Goal: Task Accomplishment & Management: Complete application form

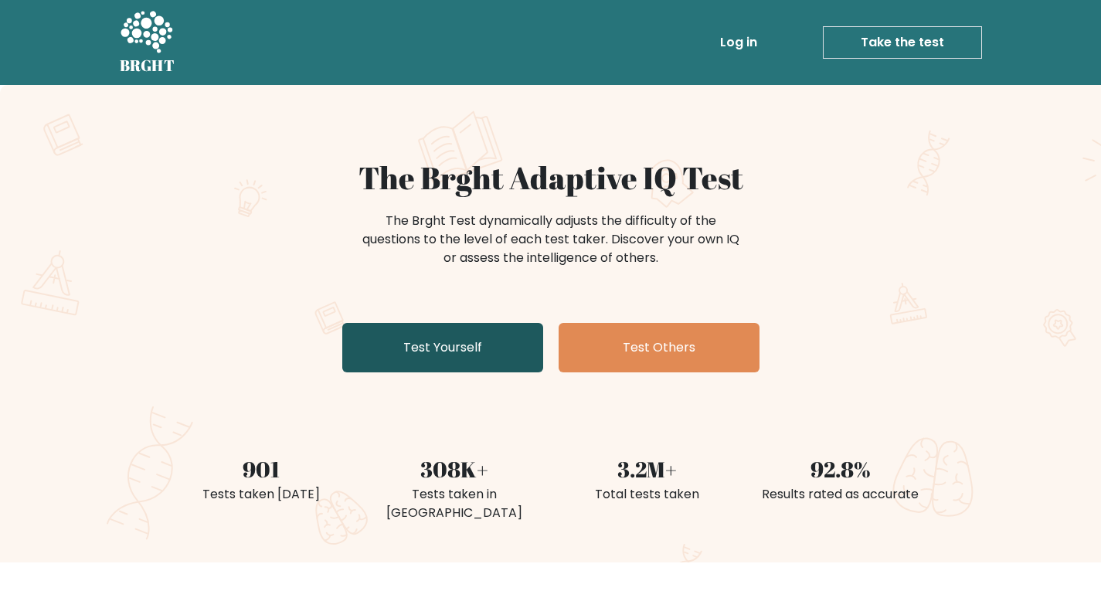
click at [467, 358] on link "Test Yourself" at bounding box center [442, 347] width 201 height 49
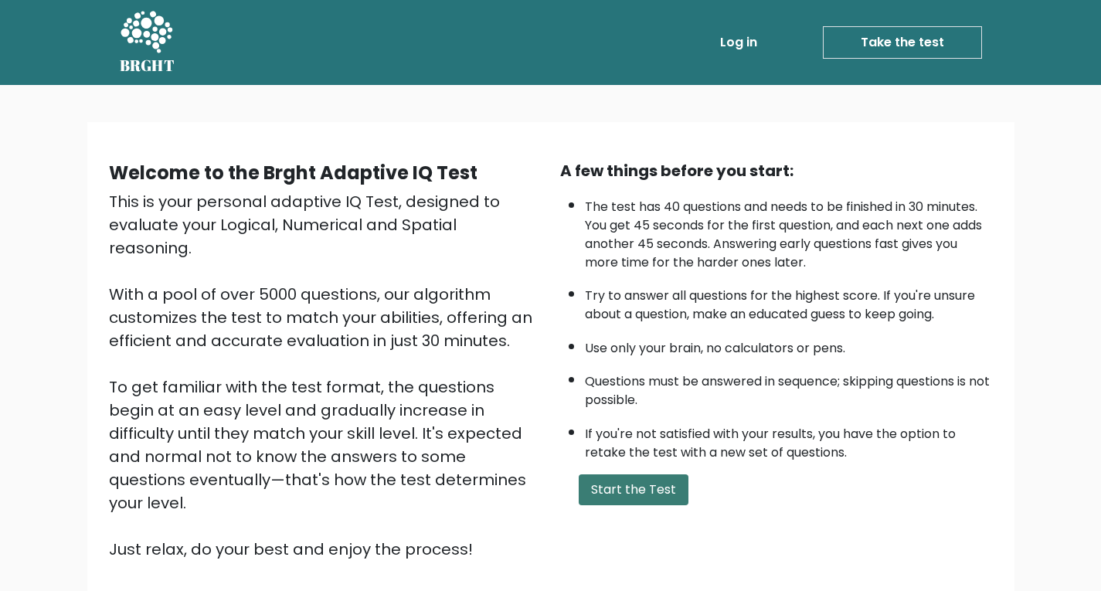
click at [647, 492] on button "Start the Test" at bounding box center [634, 490] width 110 height 31
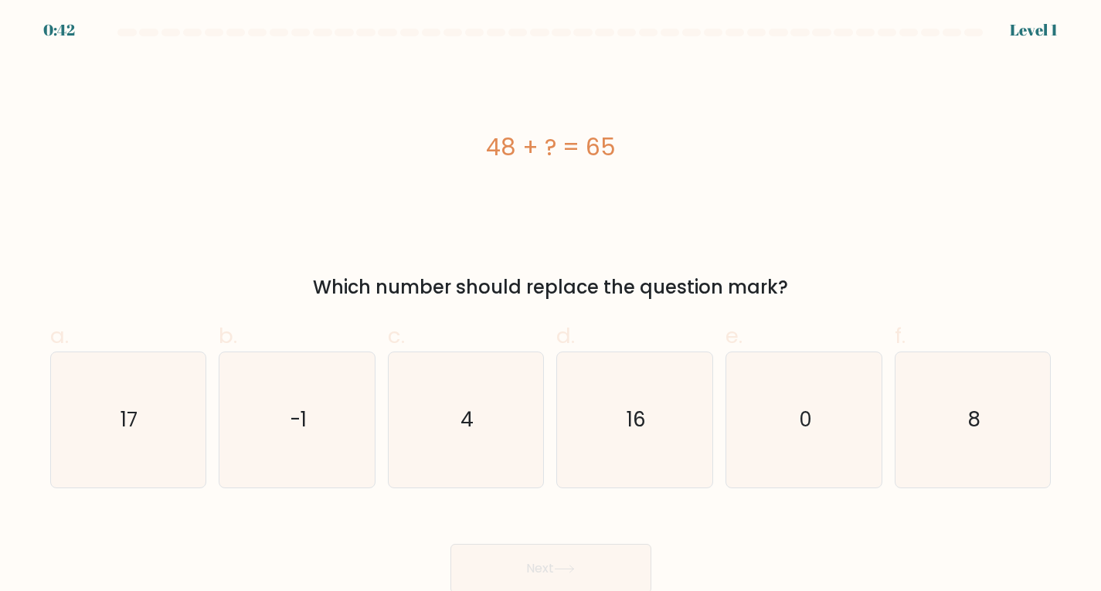
scroll to position [3, 0]
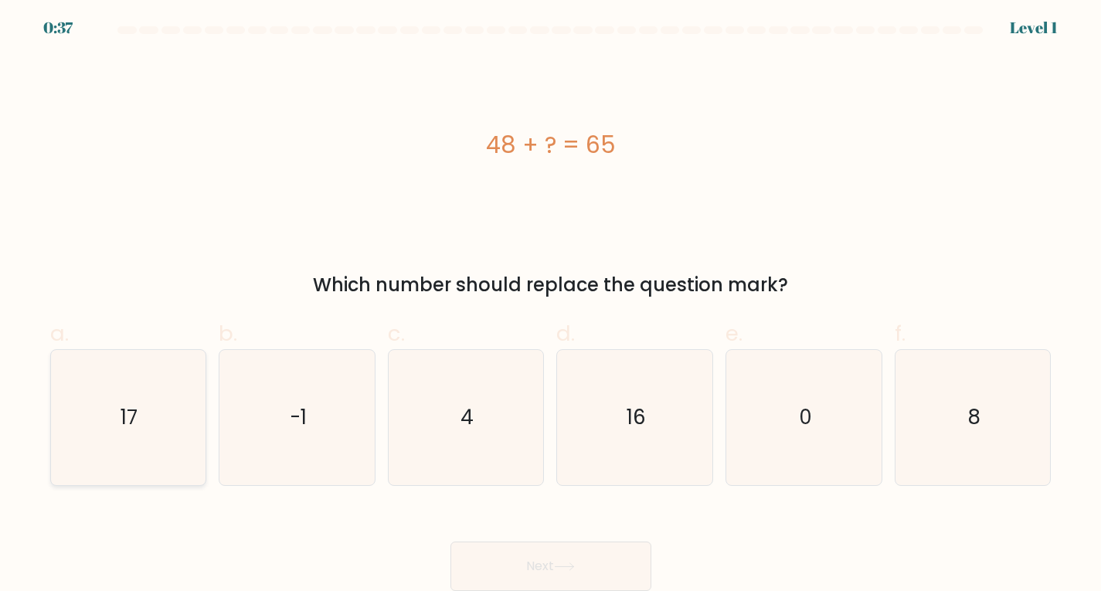
click at [167, 423] on icon "17" at bounding box center [127, 417] width 135 height 135
click at [551, 304] on input "a. 17" at bounding box center [551, 299] width 1 height 10
radio input "true"
click at [618, 578] on button "Next" at bounding box center [551, 566] width 201 height 49
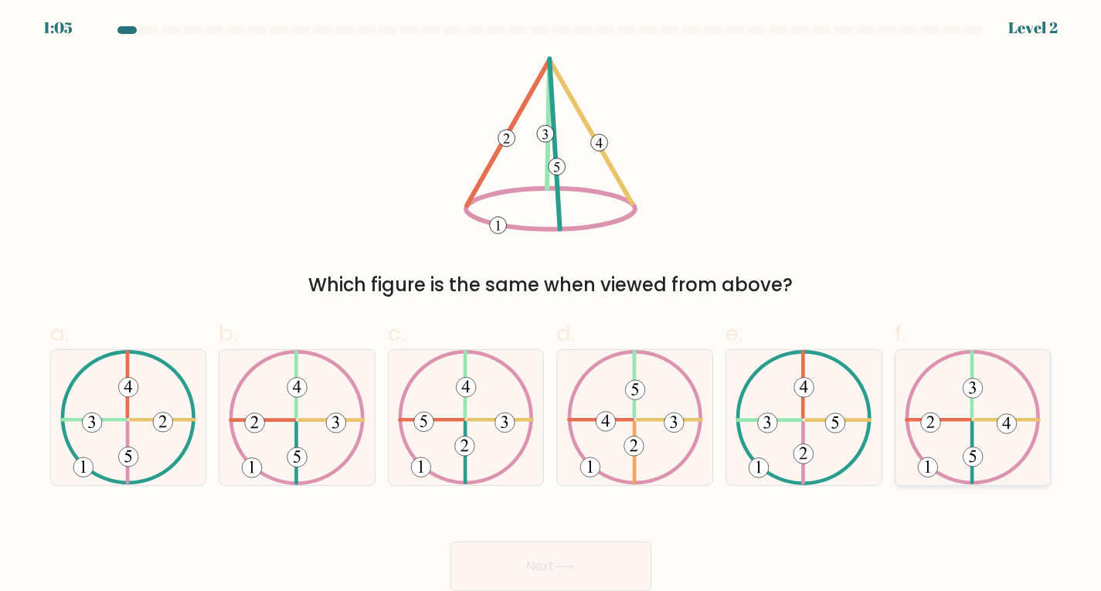
click at [991, 407] on icon at bounding box center [973, 417] width 136 height 135
click at [552, 304] on input "f." at bounding box center [551, 299] width 1 height 10
radio input "true"
click at [573, 567] on icon at bounding box center [564, 566] width 19 height 7
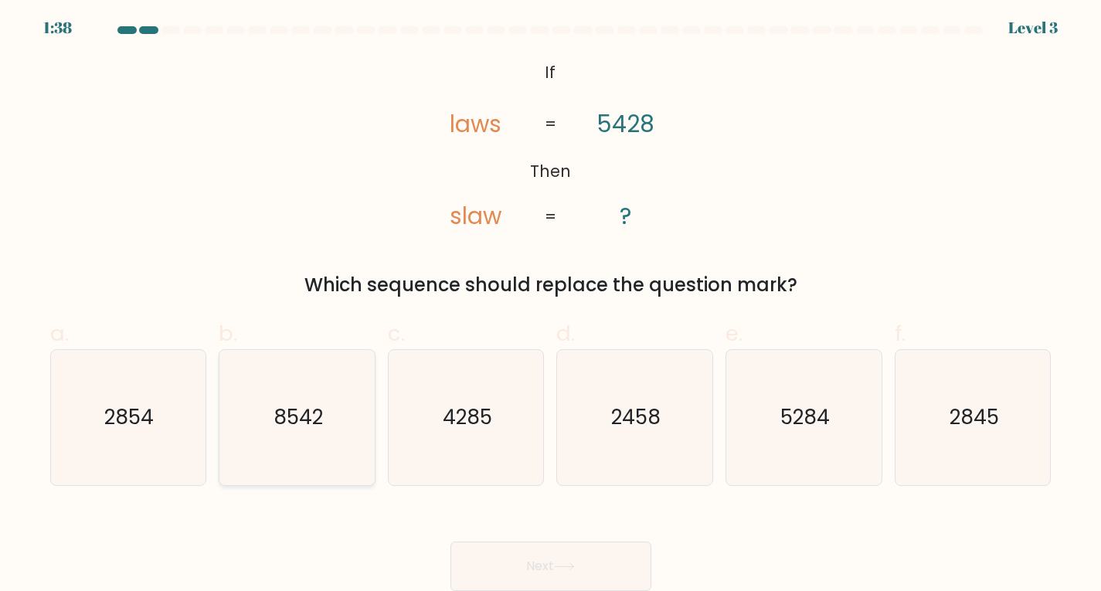
click at [253, 444] on icon "8542" at bounding box center [297, 417] width 135 height 135
click at [551, 304] on input "b. 8542" at bounding box center [551, 299] width 1 height 10
radio input "true"
click at [530, 570] on button "Next" at bounding box center [551, 566] width 201 height 49
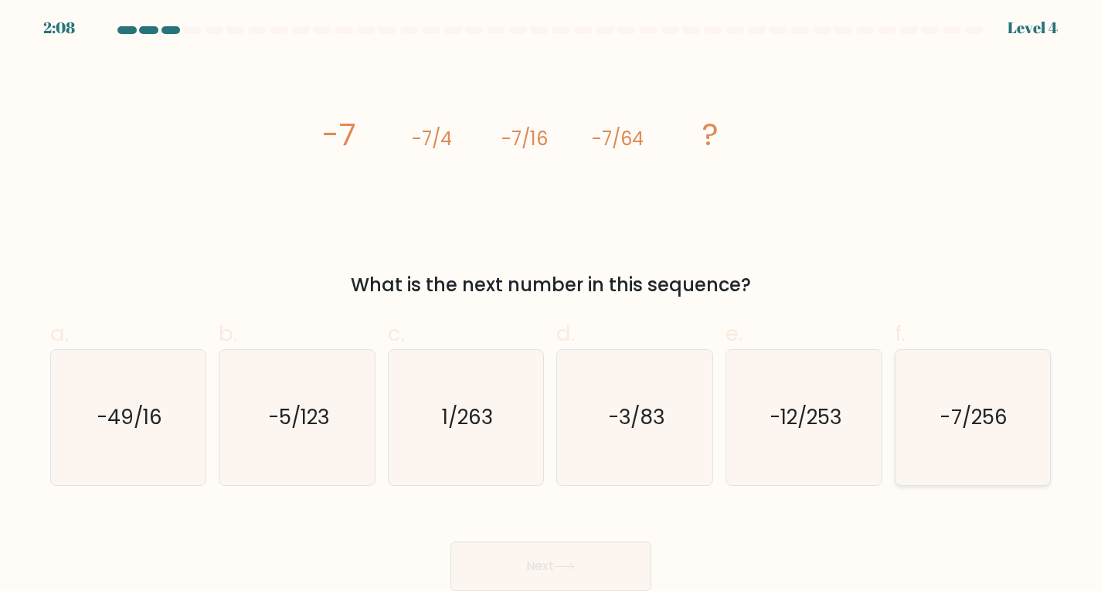
click at [999, 457] on icon "-7/256" at bounding box center [973, 417] width 135 height 135
click at [552, 304] on input "f. -7/256" at bounding box center [551, 299] width 1 height 10
radio input "true"
drag, startPoint x: 594, startPoint y: 552, endPoint x: 896, endPoint y: 552, distance: 303.0
click at [896, 552] on div "Next" at bounding box center [551, 548] width 1020 height 87
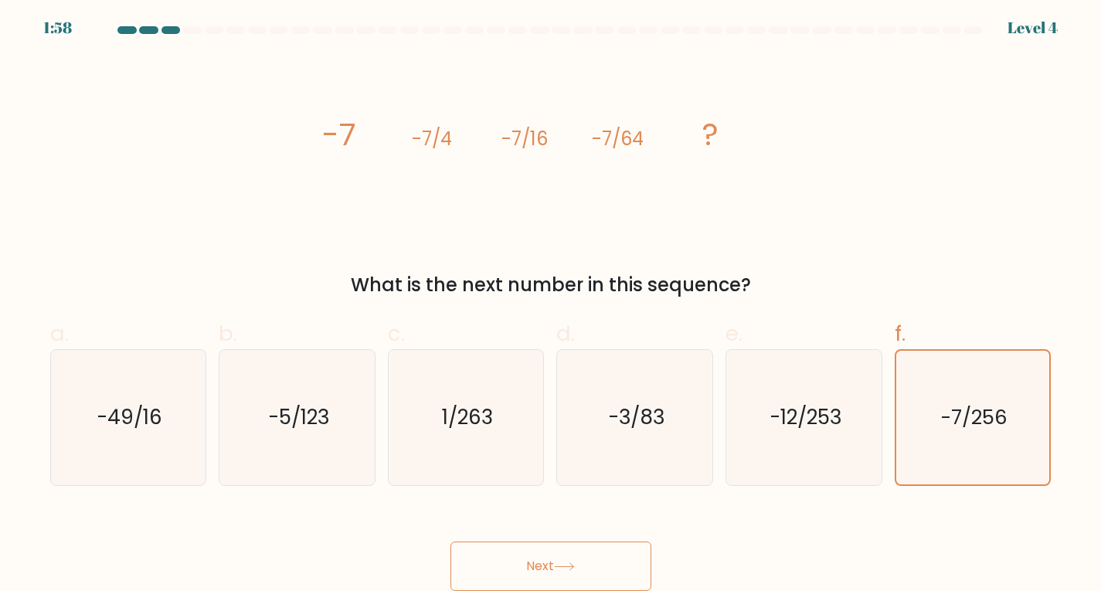
click at [615, 569] on button "Next" at bounding box center [551, 566] width 201 height 49
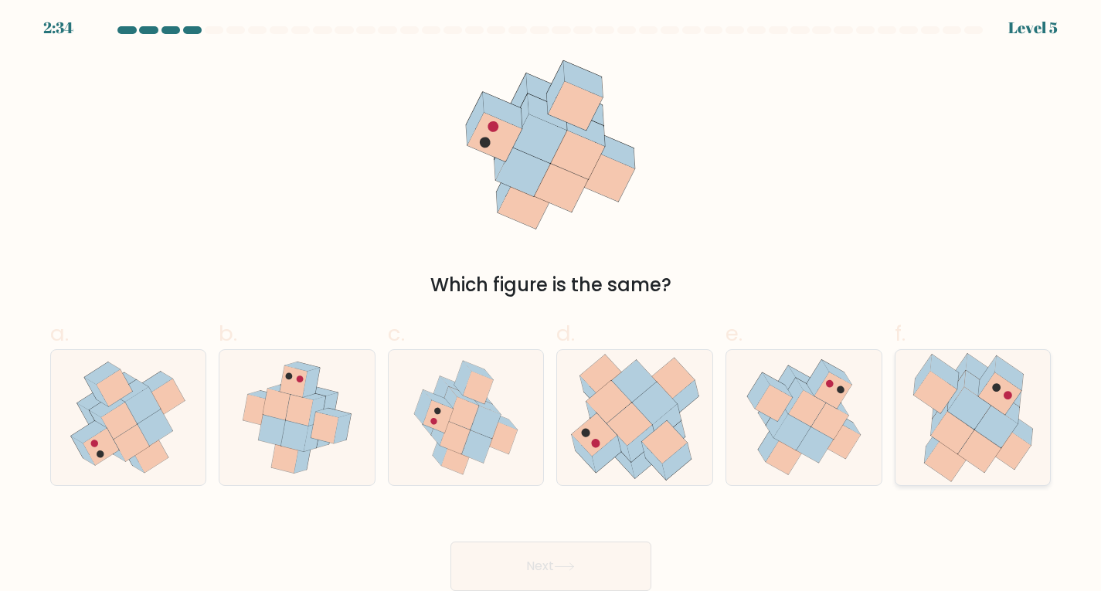
click at [1022, 385] on icon at bounding box center [973, 417] width 140 height 135
click at [552, 304] on input "f." at bounding box center [551, 299] width 1 height 10
radio input "true"
click at [576, 558] on button "Next" at bounding box center [551, 566] width 201 height 49
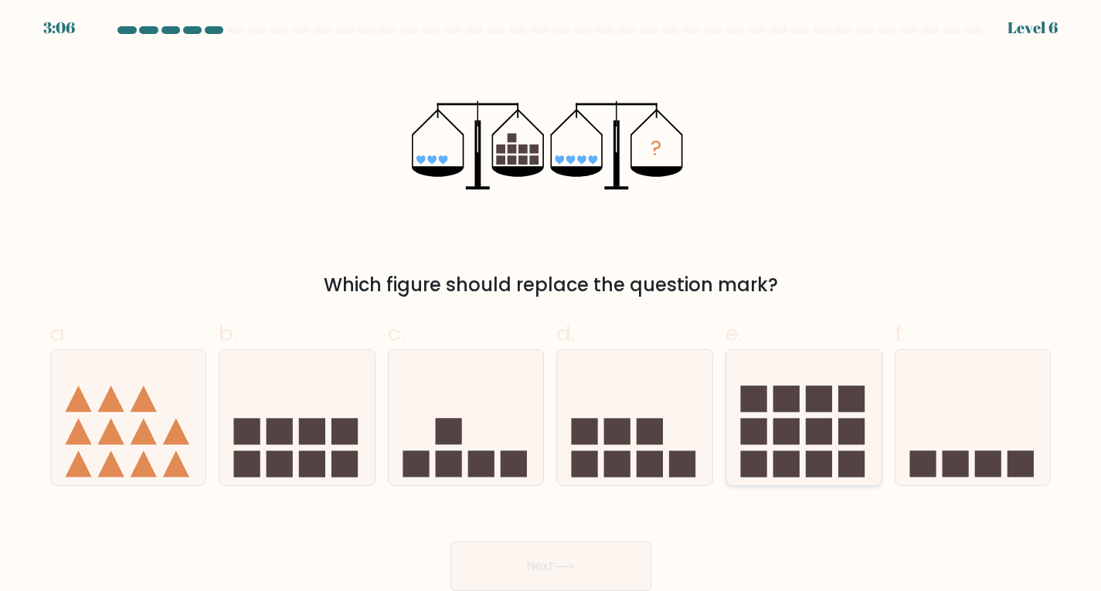
click at [814, 436] on rect at bounding box center [819, 431] width 26 height 26
click at [552, 304] on input "e." at bounding box center [551, 299] width 1 height 10
radio input "true"
click at [593, 569] on button "Next" at bounding box center [551, 566] width 201 height 49
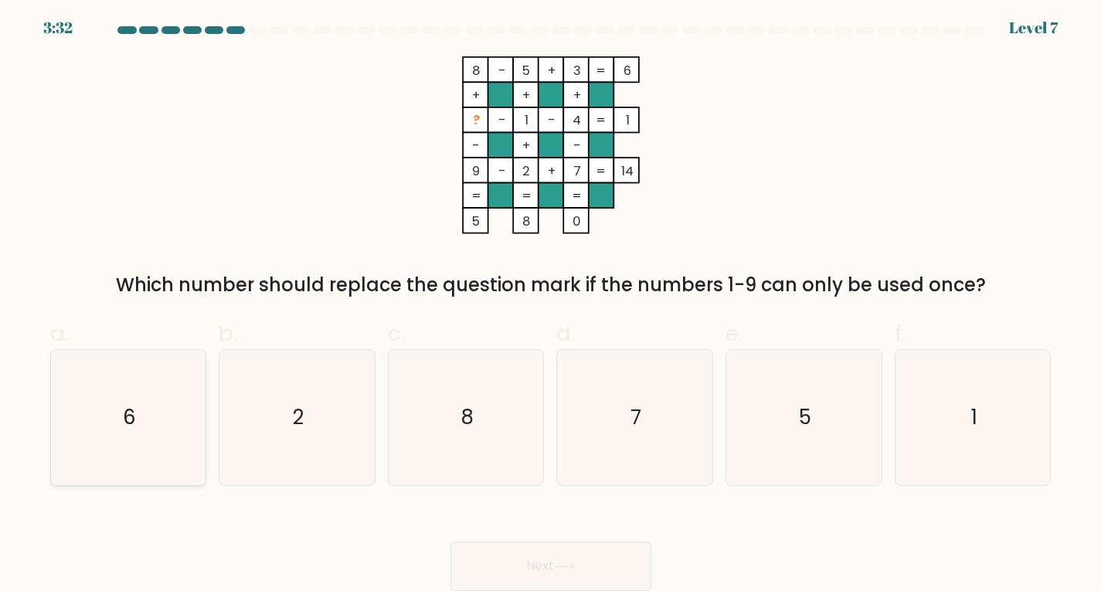
click at [148, 391] on icon "6" at bounding box center [127, 417] width 135 height 135
click at [551, 304] on input "a. 6" at bounding box center [551, 299] width 1 height 10
radio input "true"
click at [511, 570] on button "Next" at bounding box center [551, 566] width 201 height 49
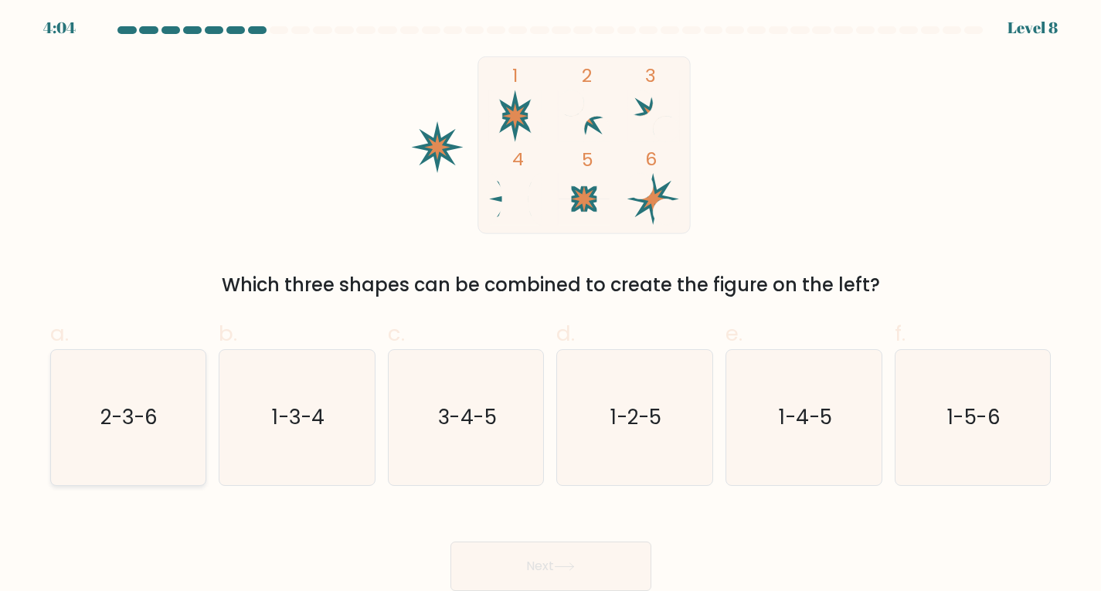
click at [103, 374] on icon "2-3-6" at bounding box center [127, 417] width 135 height 135
click at [551, 304] on input "a. 2-3-6" at bounding box center [551, 299] width 1 height 10
radio input "true"
click at [587, 545] on button "Next" at bounding box center [551, 566] width 201 height 49
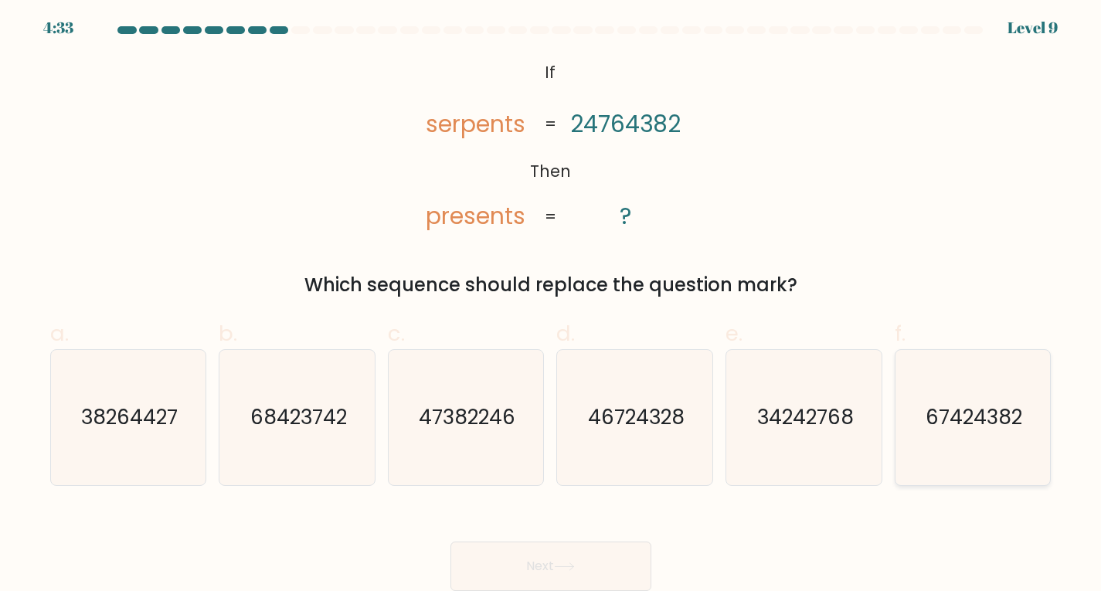
click at [984, 476] on icon "67424382" at bounding box center [973, 417] width 135 height 135
click at [552, 304] on input "f. 67424382" at bounding box center [551, 299] width 1 height 10
radio input "true"
click at [585, 544] on button "Next" at bounding box center [551, 566] width 201 height 49
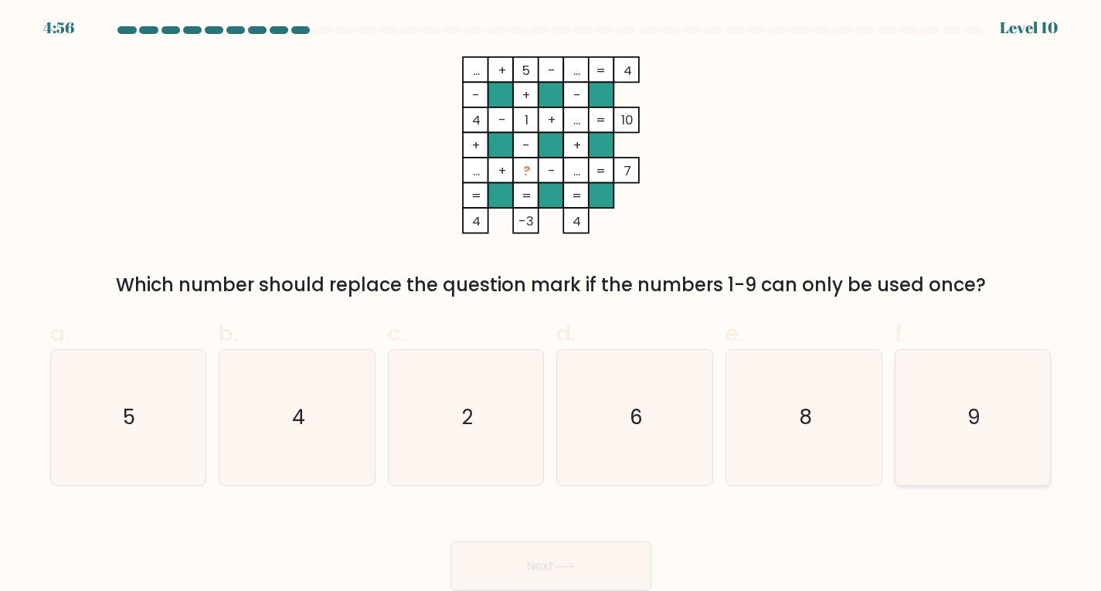
click at [934, 403] on icon "9" at bounding box center [973, 417] width 135 height 135
click at [552, 304] on input "f. 9" at bounding box center [551, 299] width 1 height 10
radio input "true"
click at [615, 566] on button "Next" at bounding box center [551, 566] width 201 height 49
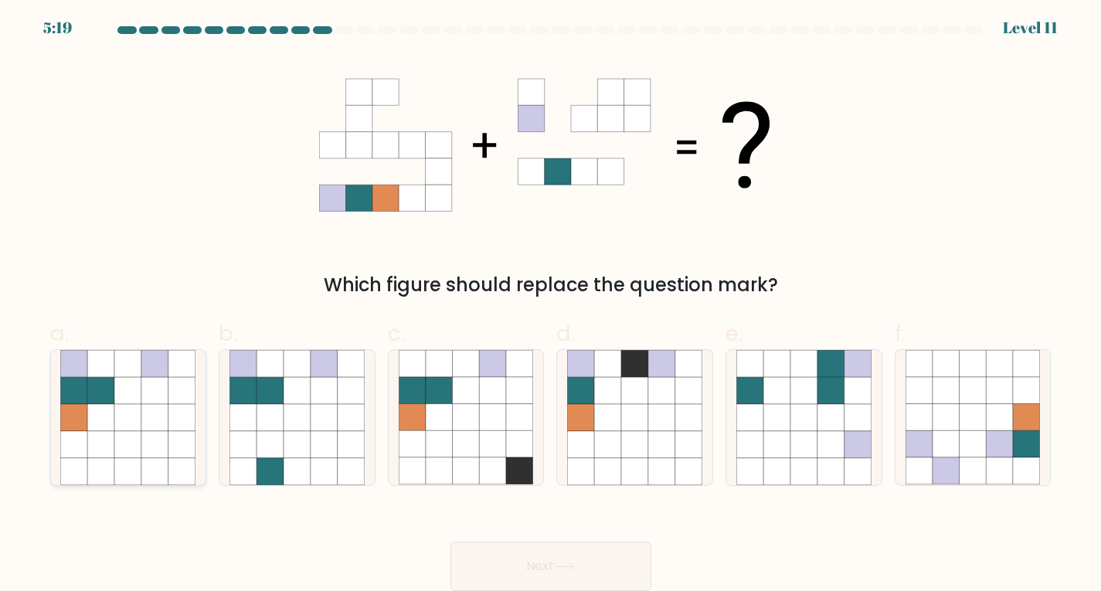
click at [81, 411] on icon at bounding box center [74, 417] width 27 height 27
click at [551, 304] on input "a." at bounding box center [551, 299] width 1 height 10
radio input "true"
click at [550, 560] on button "Next" at bounding box center [551, 566] width 201 height 49
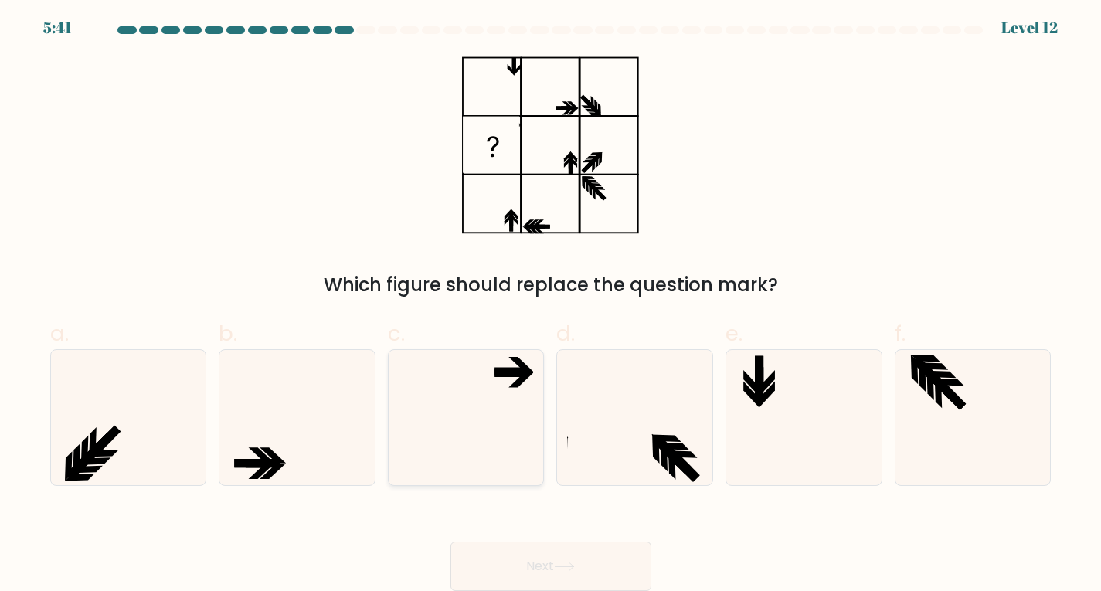
click at [471, 403] on icon at bounding box center [466, 417] width 135 height 135
click at [551, 304] on input "c." at bounding box center [551, 299] width 1 height 10
radio input "true"
click at [297, 430] on icon at bounding box center [297, 417] width 135 height 135
click at [551, 304] on input "b." at bounding box center [551, 299] width 1 height 10
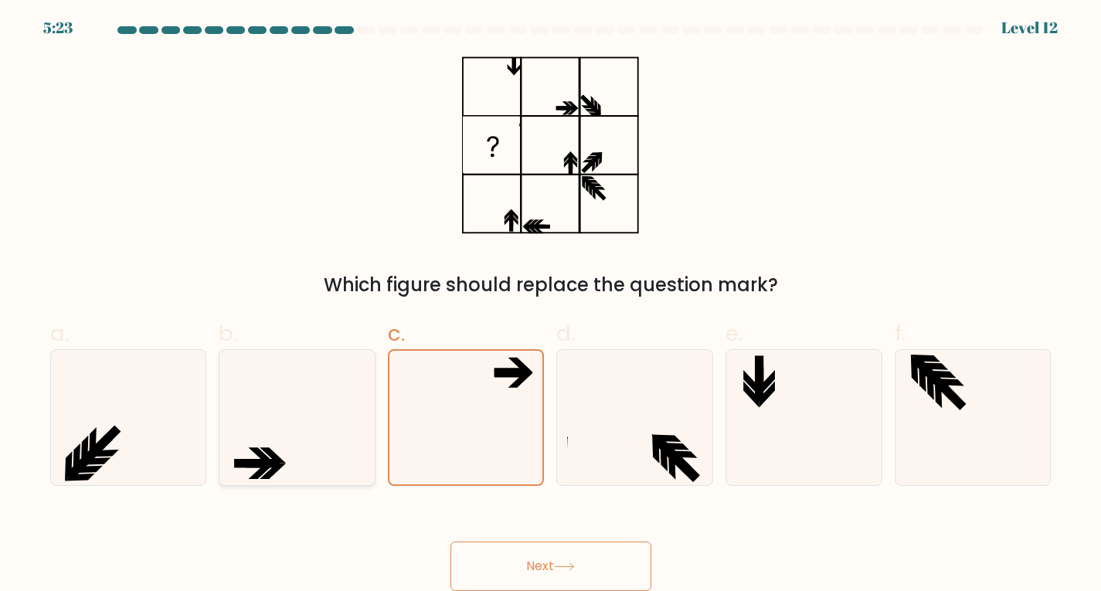
radio input "true"
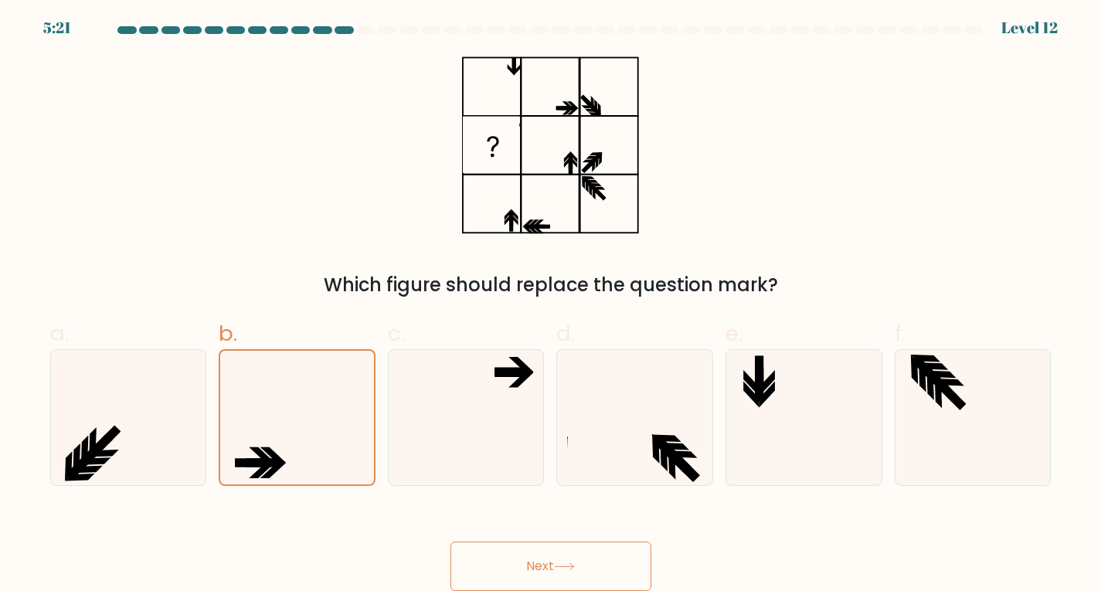
click at [553, 557] on button "Next" at bounding box center [551, 566] width 201 height 49
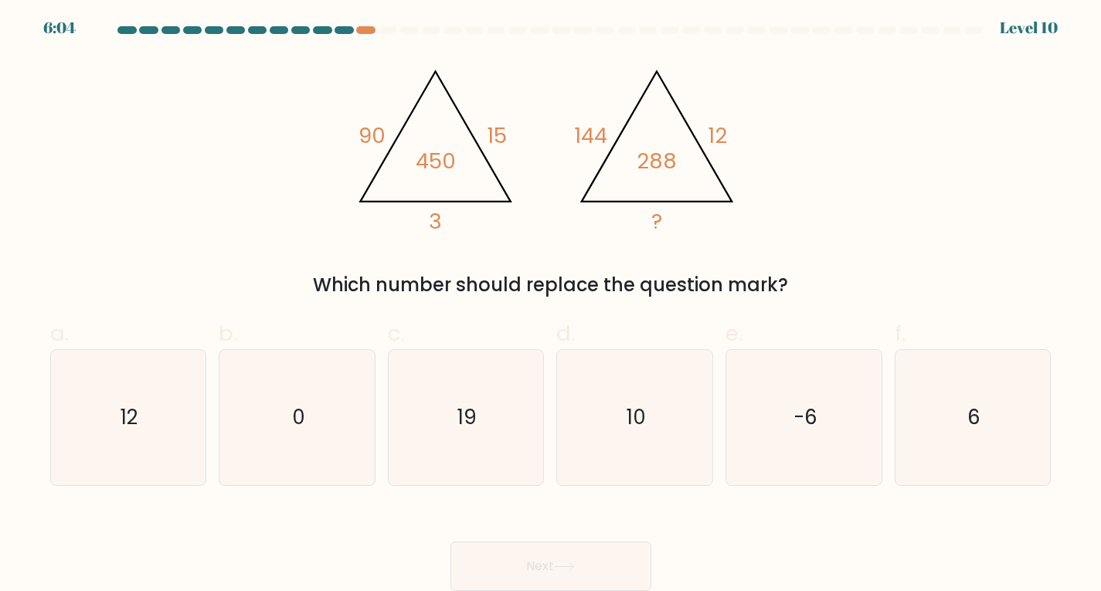
drag, startPoint x: 539, startPoint y: 560, endPoint x: 730, endPoint y: 541, distance: 191.8
click at [730, 541] on div "Next" at bounding box center [551, 548] width 1020 height 87
click at [387, 32] on div at bounding box center [387, 30] width 19 height 8
click at [260, 417] on icon "0" at bounding box center [297, 417] width 135 height 135
click at [551, 304] on input "b. 0" at bounding box center [551, 299] width 1 height 10
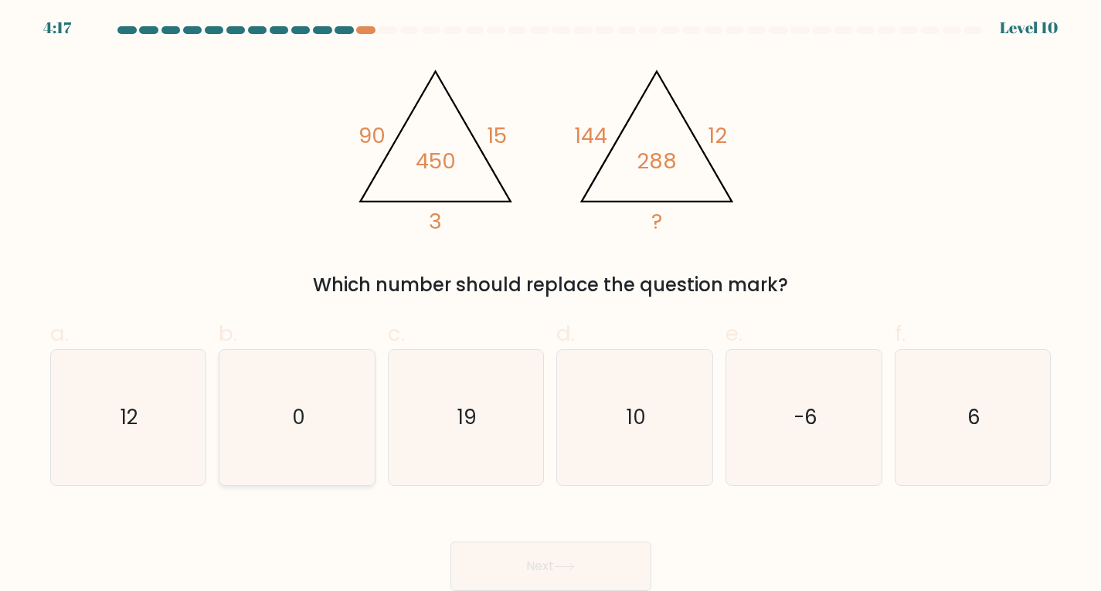
radio input "true"
click at [618, 559] on button "Next" at bounding box center [551, 566] width 201 height 49
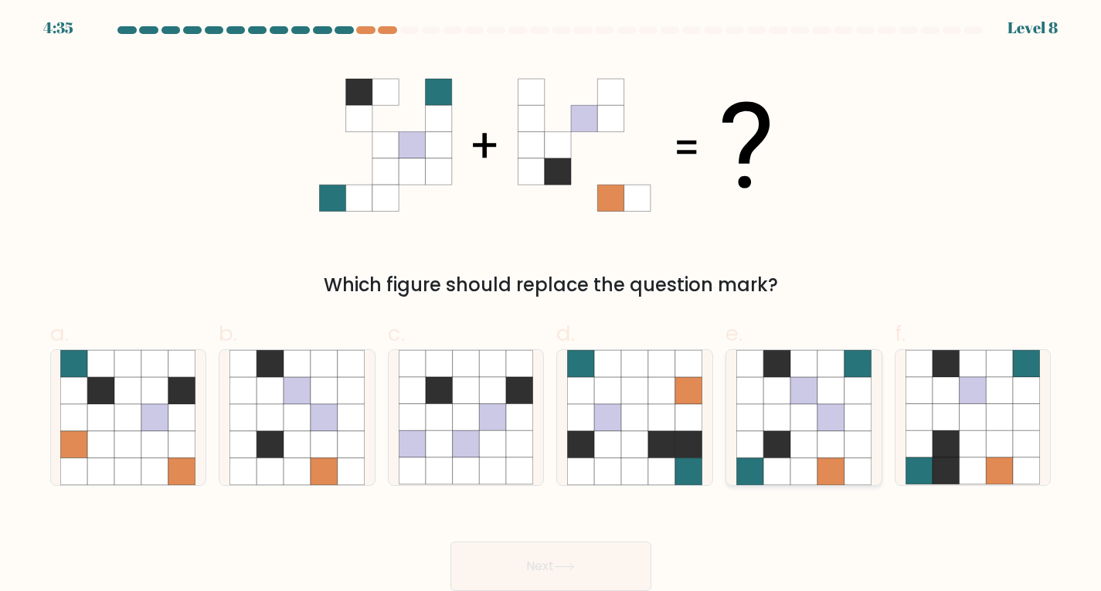
click at [869, 459] on icon at bounding box center [858, 471] width 27 height 27
click at [552, 304] on input "e." at bounding box center [551, 299] width 1 height 10
radio input "true"
click at [575, 571] on icon at bounding box center [564, 567] width 21 height 9
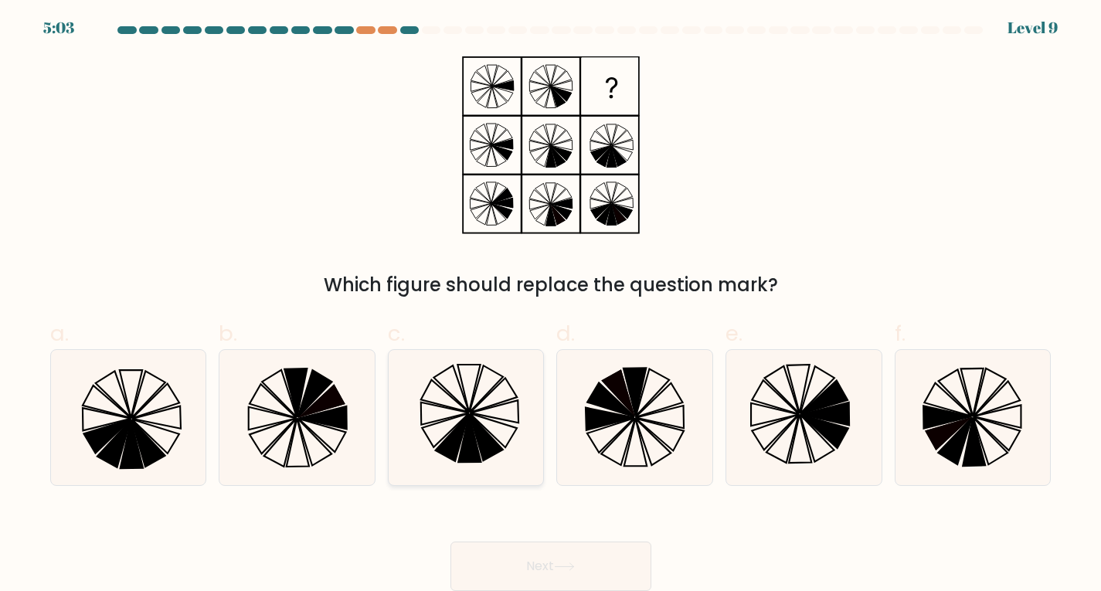
click at [472, 450] on icon at bounding box center [469, 439] width 22 height 48
click at [551, 304] on input "c." at bounding box center [551, 299] width 1 height 10
radio input "true"
click at [600, 586] on button "Next" at bounding box center [551, 566] width 201 height 49
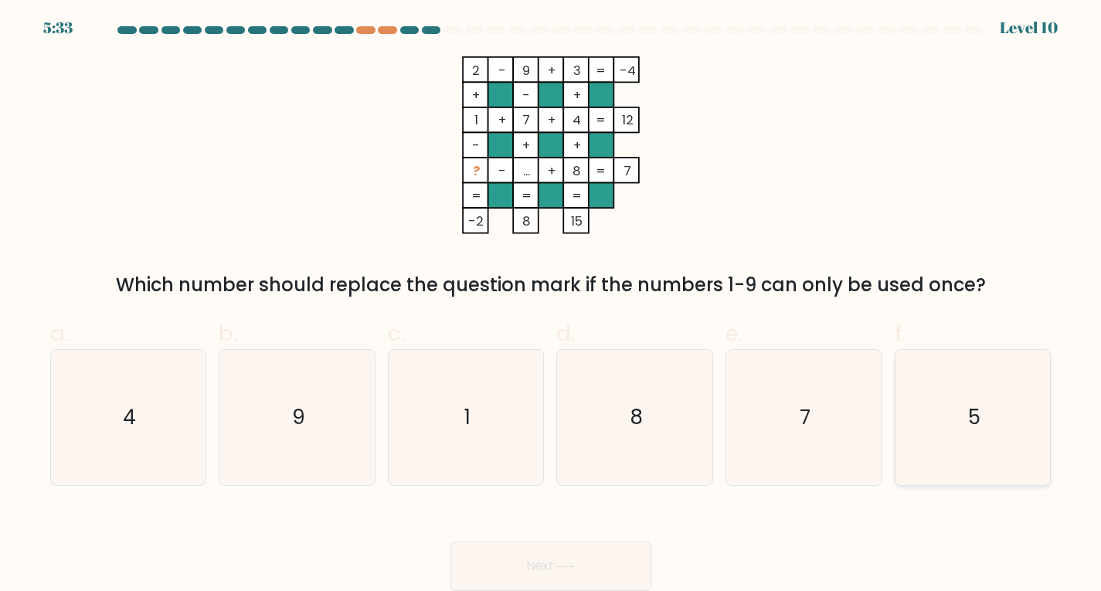
click at [944, 398] on icon "5" at bounding box center [973, 417] width 135 height 135
click at [552, 304] on input "f. 5" at bounding box center [551, 299] width 1 height 10
radio input "true"
click at [563, 542] on button "Next" at bounding box center [551, 566] width 201 height 49
click at [563, 558] on button "Next" at bounding box center [551, 566] width 201 height 49
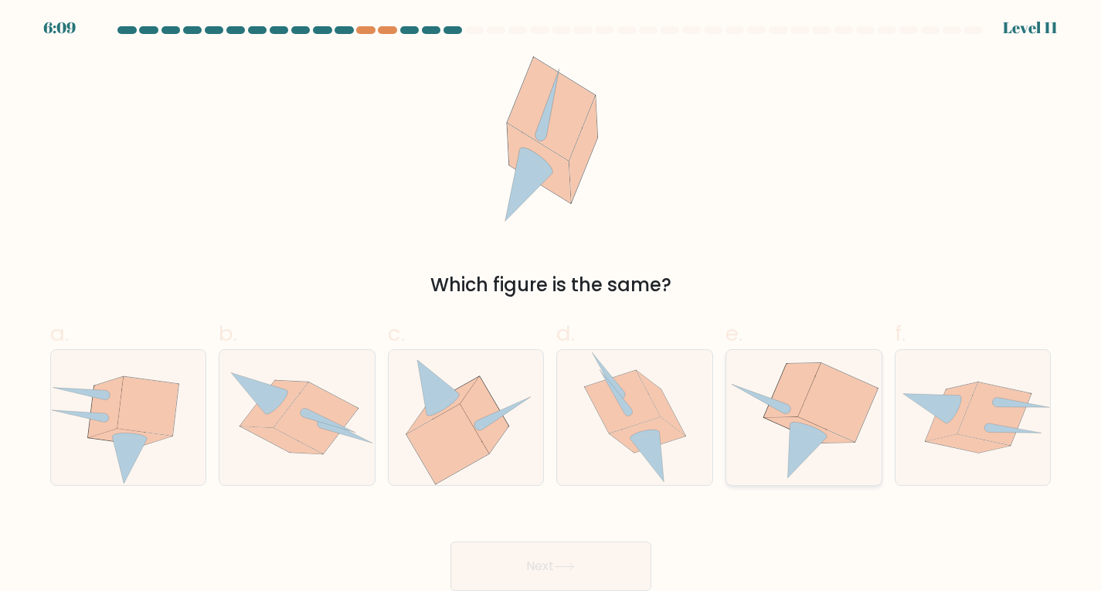
click at [803, 460] on icon at bounding box center [807, 451] width 39 height 54
click at [552, 304] on input "e." at bounding box center [551, 299] width 1 height 10
radio input "true"
click at [611, 567] on button "Next" at bounding box center [551, 566] width 201 height 49
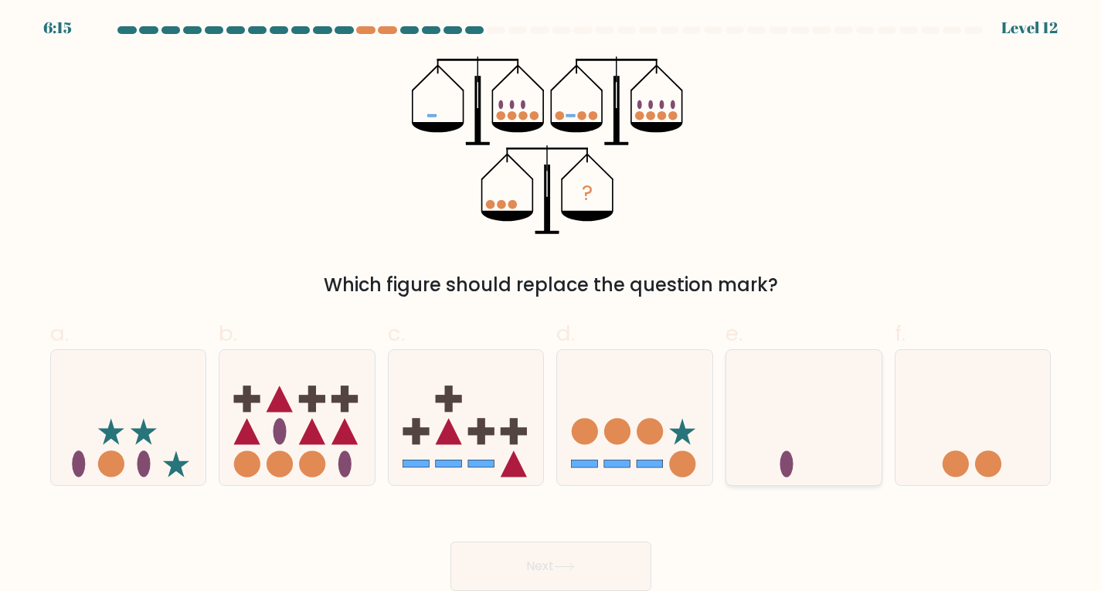
click at [784, 413] on icon at bounding box center [803, 417] width 155 height 128
click at [552, 304] on input "e." at bounding box center [551, 299] width 1 height 10
radio input "true"
click at [531, 555] on button "Next" at bounding box center [551, 566] width 201 height 49
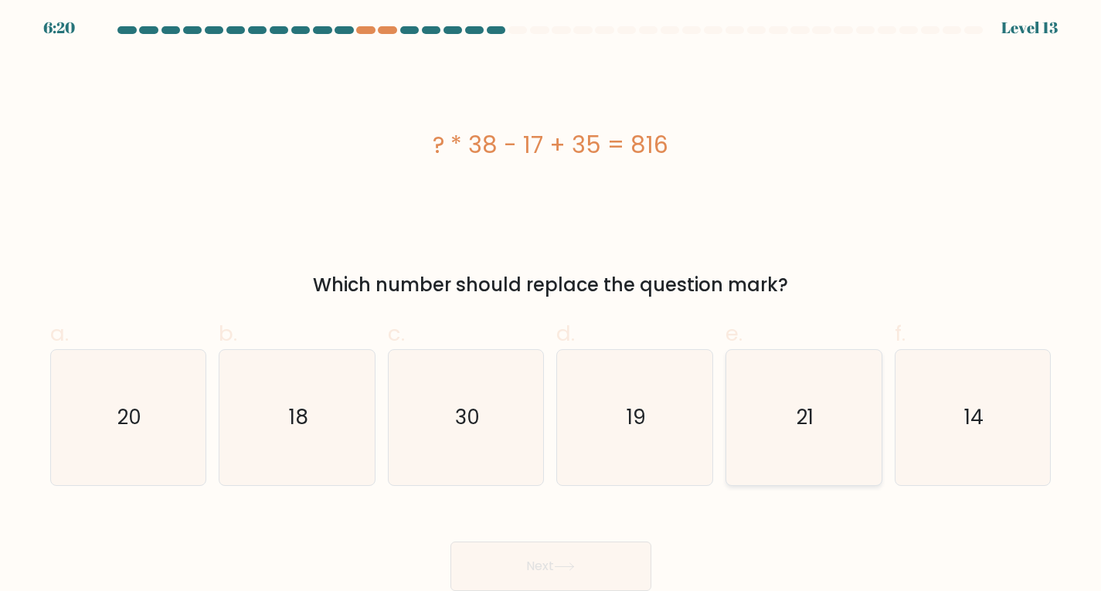
click at [848, 427] on icon "21" at bounding box center [804, 417] width 135 height 135
click at [552, 304] on input "e. 21" at bounding box center [551, 299] width 1 height 10
radio input "true"
click at [548, 569] on button "Next" at bounding box center [551, 566] width 201 height 49
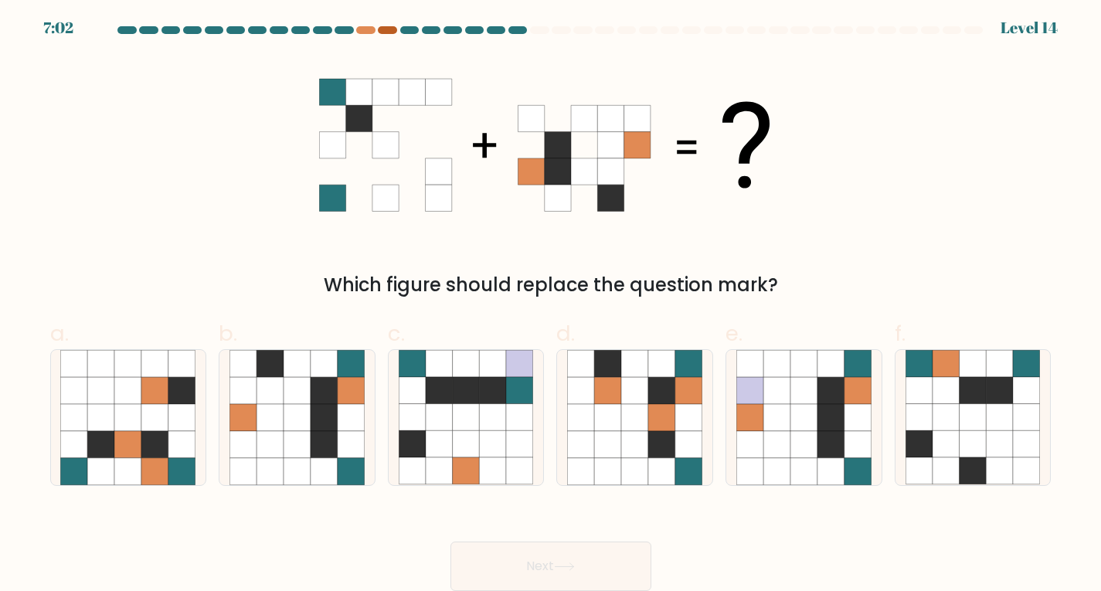
click at [385, 29] on div at bounding box center [387, 30] width 19 height 8
click at [301, 449] on icon at bounding box center [297, 444] width 27 height 27
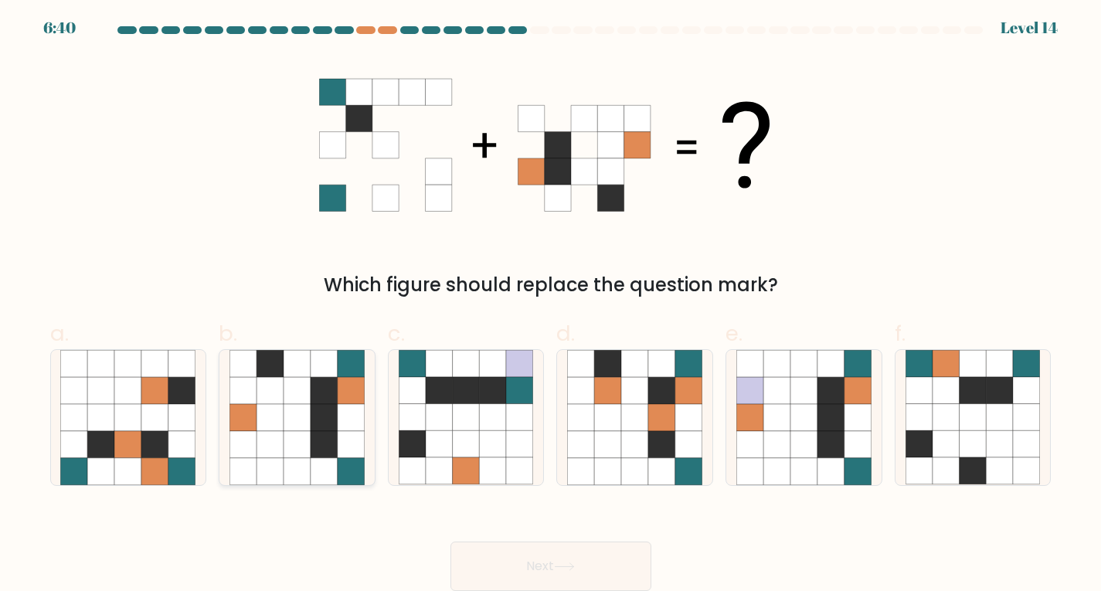
click at [551, 304] on input "b." at bounding box center [551, 299] width 1 height 10
radio input "true"
click at [557, 570] on button "Next" at bounding box center [551, 566] width 201 height 49
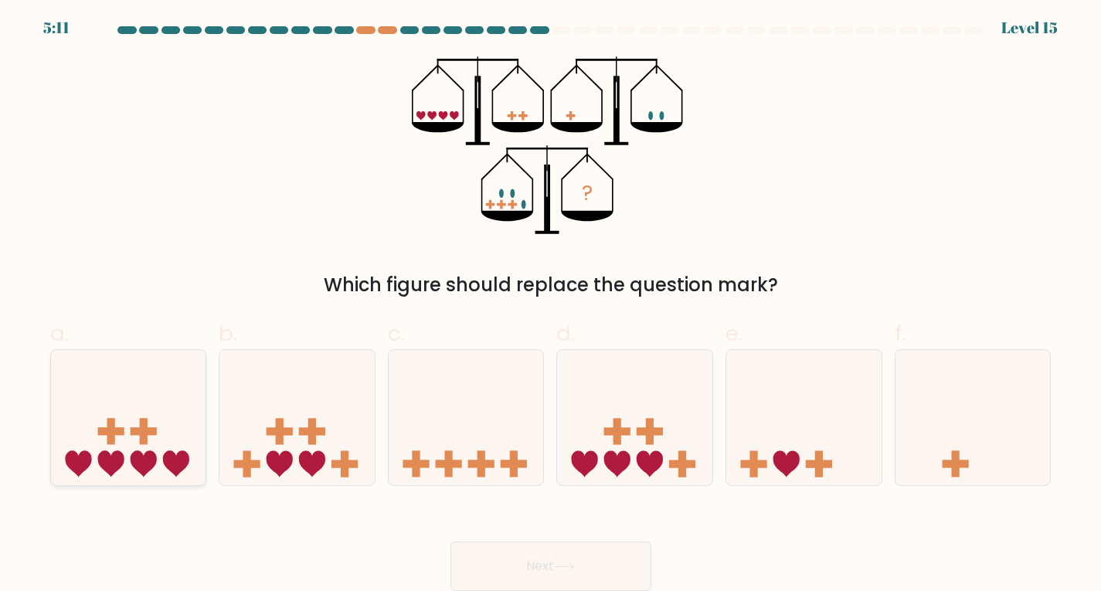
click at [175, 372] on icon at bounding box center [128, 417] width 155 height 128
click at [551, 304] on input "a." at bounding box center [551, 299] width 1 height 10
radio input "true"
click at [618, 401] on icon at bounding box center [634, 417] width 155 height 128
click at [552, 304] on input "d." at bounding box center [551, 299] width 1 height 10
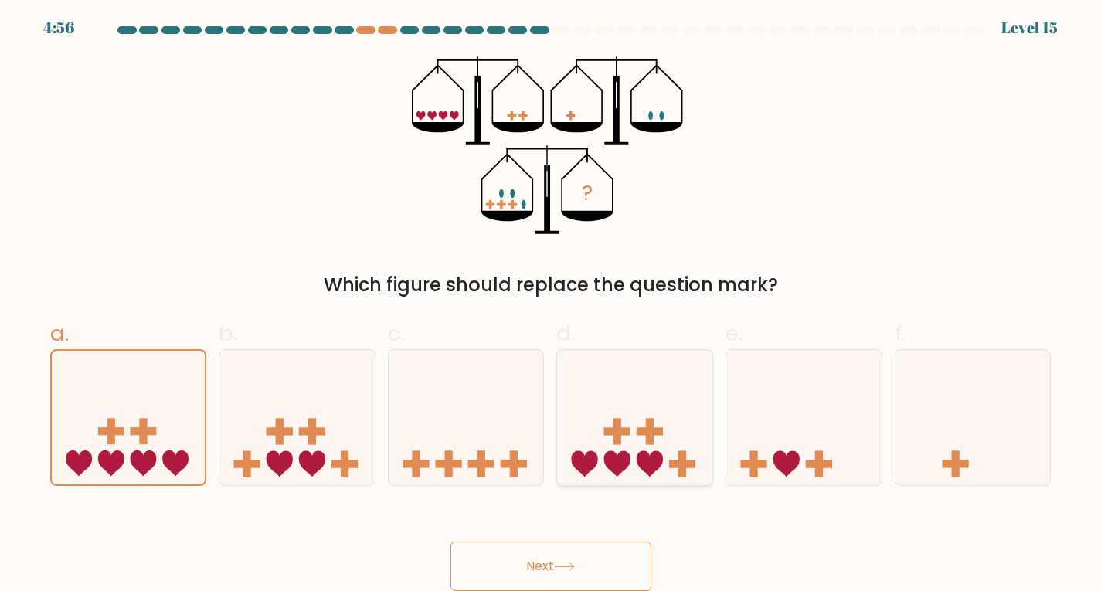
radio input "true"
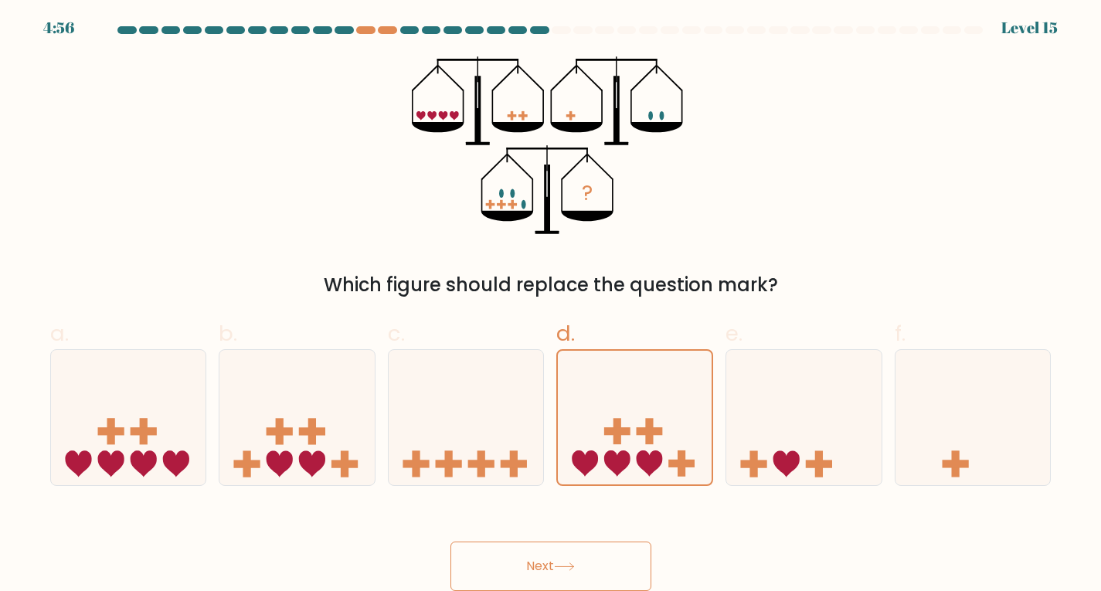
click at [535, 556] on button "Next" at bounding box center [551, 566] width 201 height 49
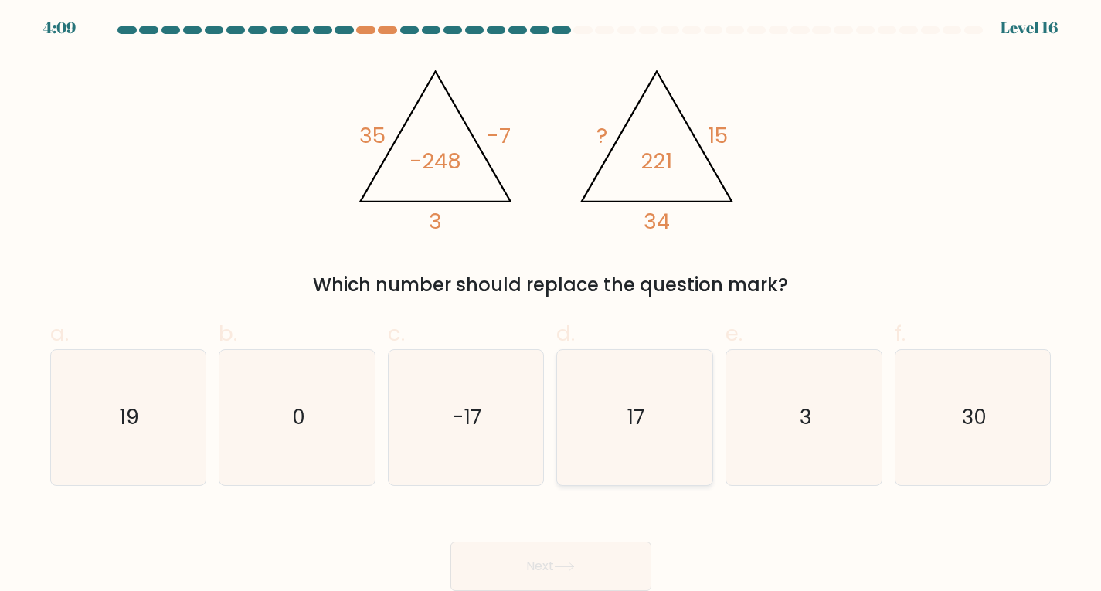
click at [675, 446] on icon "17" at bounding box center [634, 417] width 135 height 135
click at [552, 304] on input "d. 17" at bounding box center [551, 299] width 1 height 10
radio input "true"
click at [620, 564] on button "Next" at bounding box center [551, 566] width 201 height 49
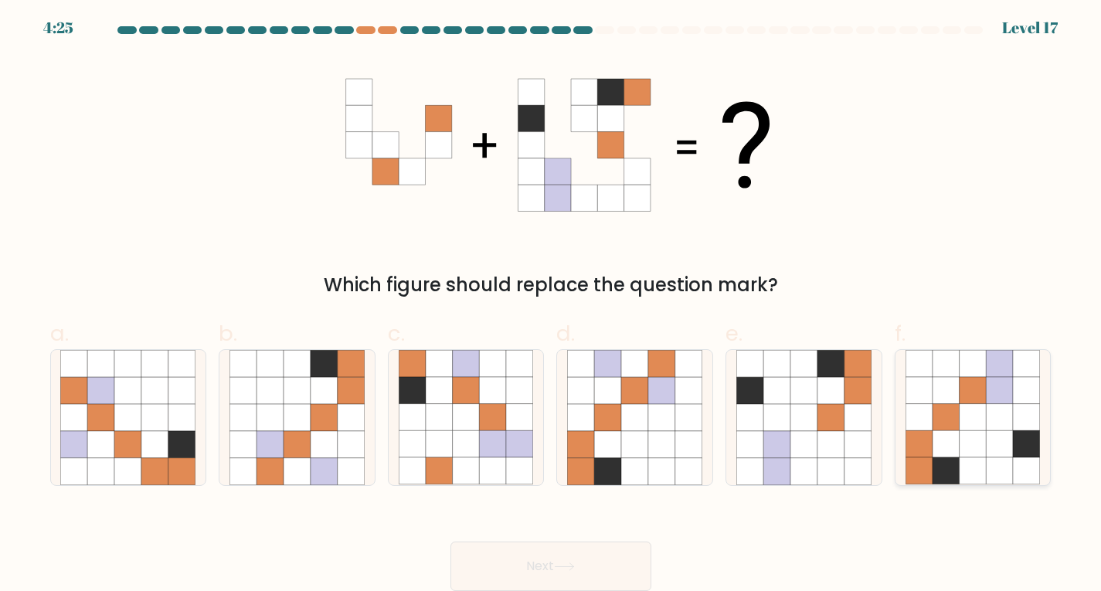
click at [1002, 408] on icon at bounding box center [1000, 417] width 27 height 27
click at [552, 304] on input "f." at bounding box center [551, 299] width 1 height 10
radio input "true"
click at [612, 556] on button "Next" at bounding box center [551, 566] width 201 height 49
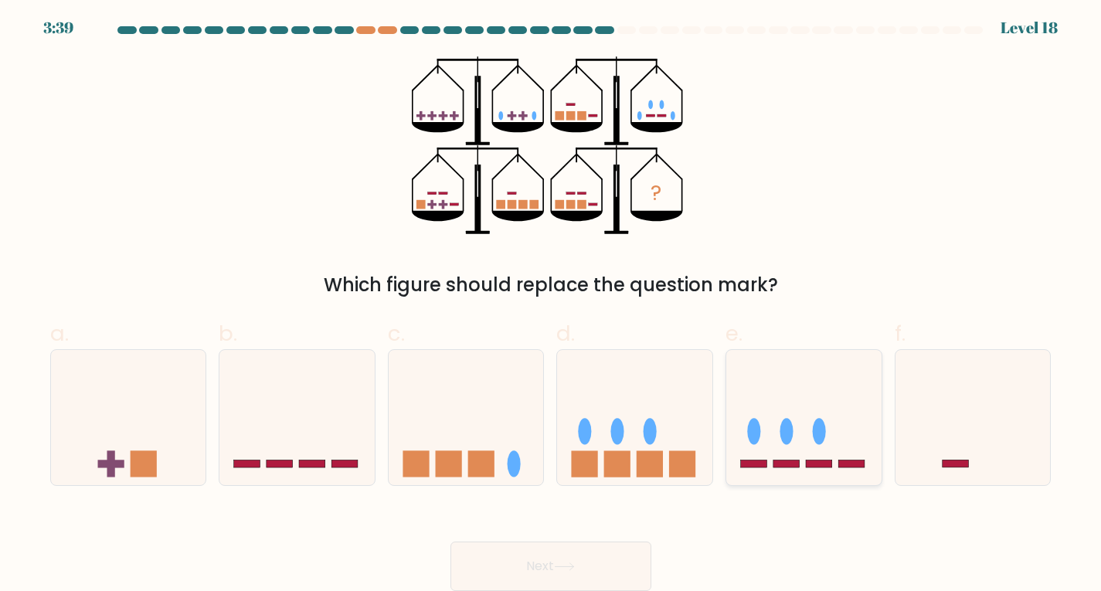
click at [799, 451] on icon at bounding box center [803, 417] width 155 height 128
click at [552, 304] on input "e." at bounding box center [551, 299] width 1 height 10
radio input "true"
click at [611, 575] on button "Next" at bounding box center [551, 566] width 201 height 49
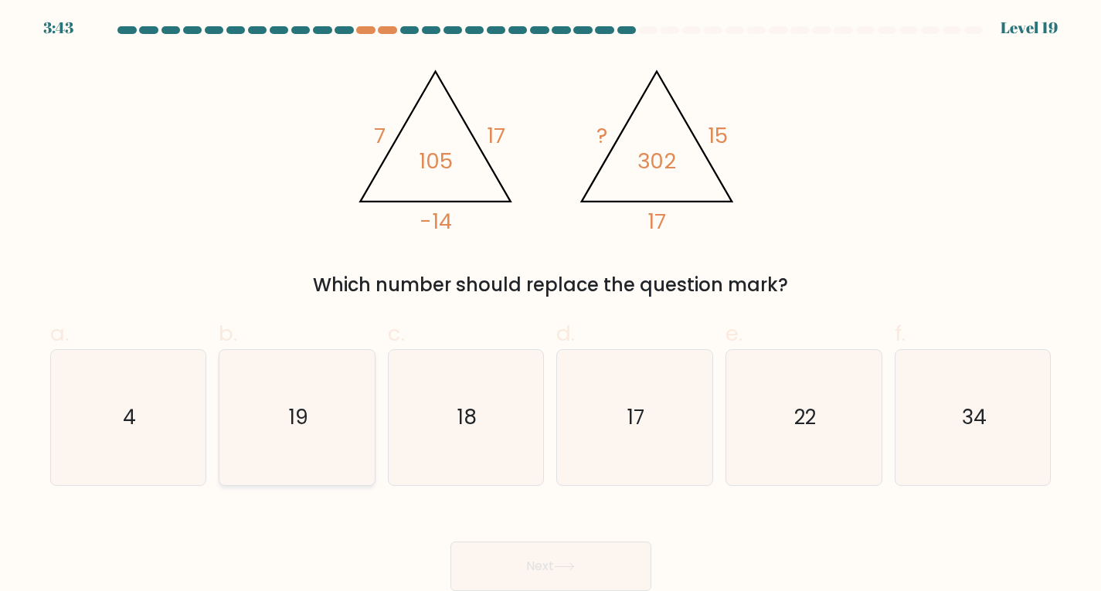
click at [314, 396] on icon "19" at bounding box center [297, 417] width 135 height 135
click at [551, 304] on input "b. 19" at bounding box center [551, 299] width 1 height 10
radio input "true"
click at [540, 554] on button "Next" at bounding box center [551, 566] width 201 height 49
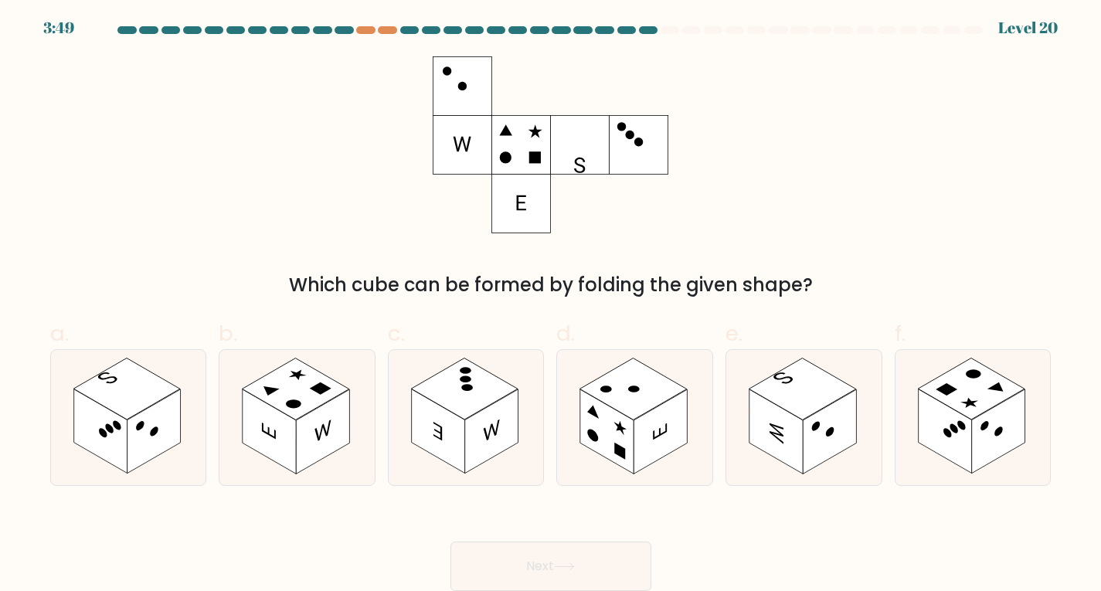
click at [172, 496] on form at bounding box center [550, 308] width 1101 height 565
click at [131, 393] on rect at bounding box center [126, 389] width 107 height 62
click at [551, 304] on input "a." at bounding box center [551, 299] width 1 height 10
radio input "true"
click at [573, 562] on button "Next" at bounding box center [551, 566] width 201 height 49
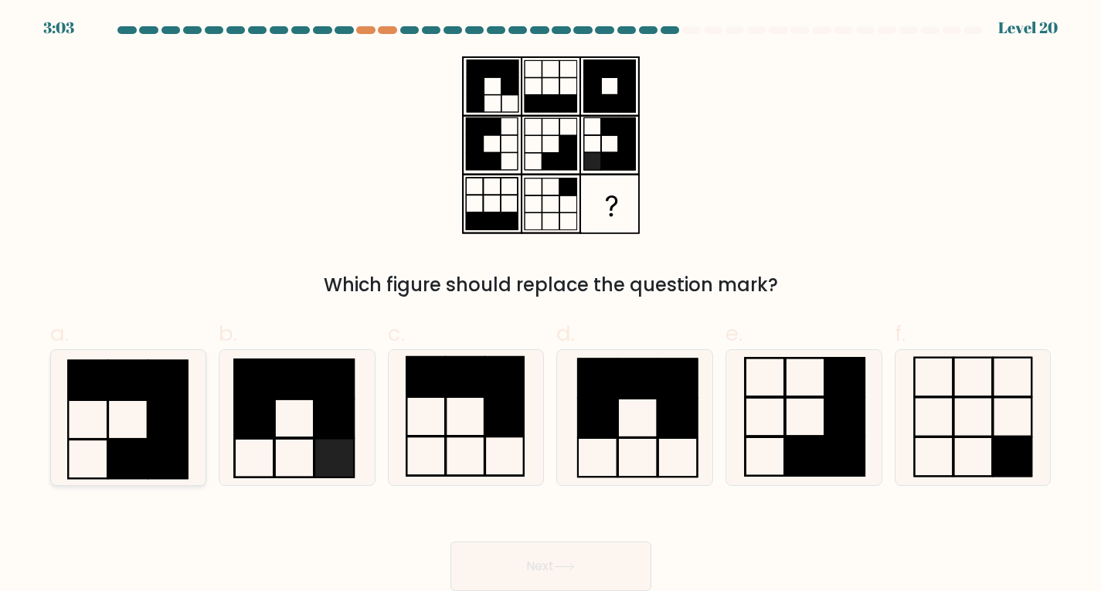
click at [153, 430] on rect at bounding box center [167, 419] width 39 height 39
click at [551, 304] on input "a." at bounding box center [551, 299] width 1 height 10
radio input "true"
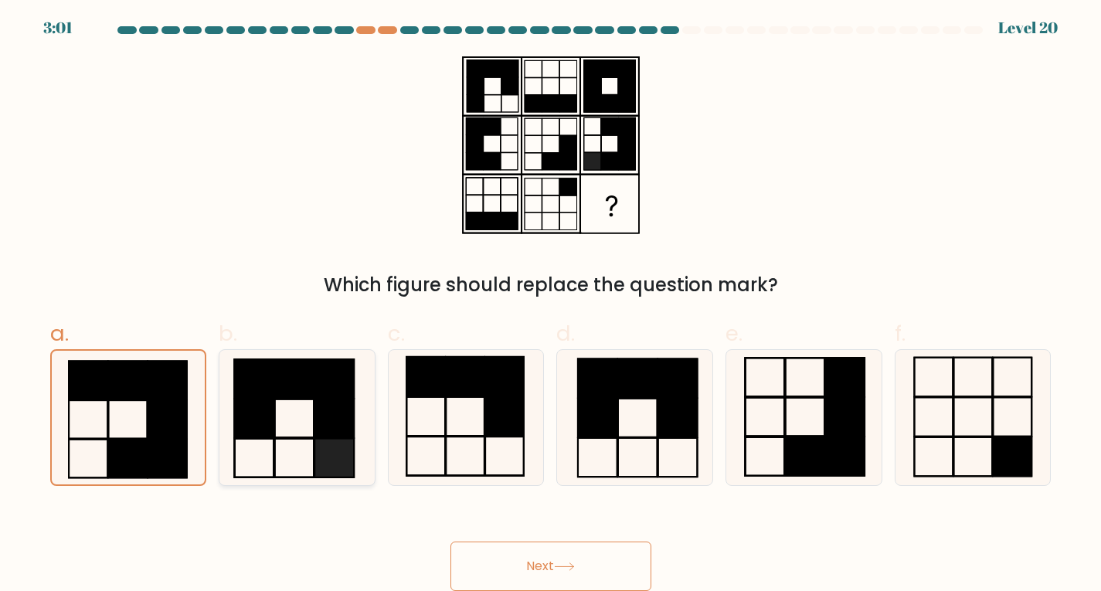
click at [313, 396] on rect at bounding box center [293, 378] width 39 height 39
click at [551, 304] on input "b." at bounding box center [551, 299] width 1 height 10
radio input "true"
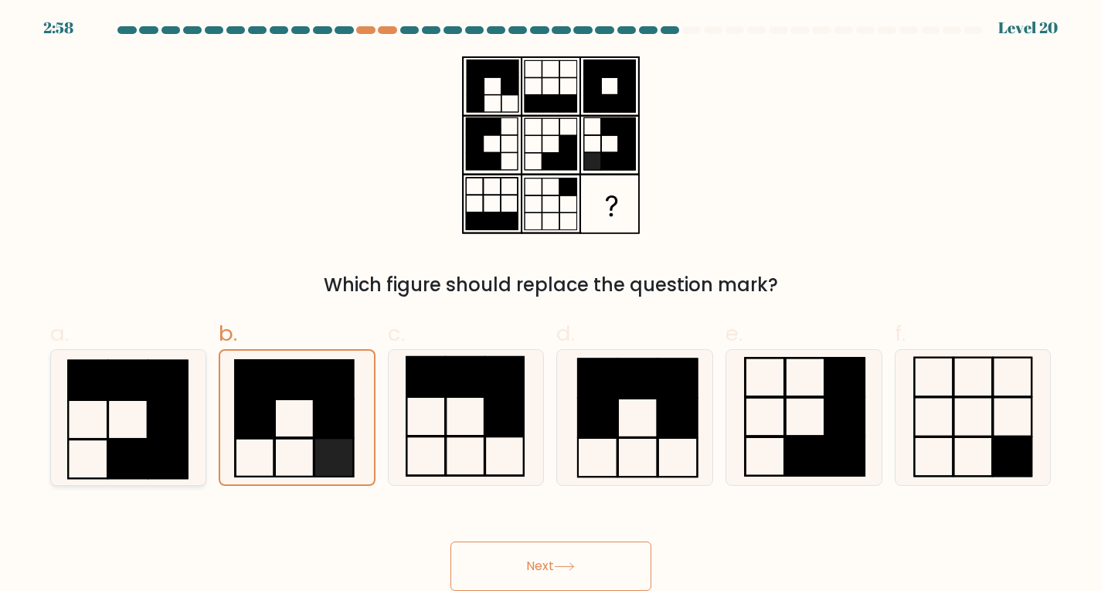
click at [164, 437] on rect at bounding box center [167, 419] width 39 height 39
click at [551, 304] on input "a." at bounding box center [551, 299] width 1 height 10
radio input "true"
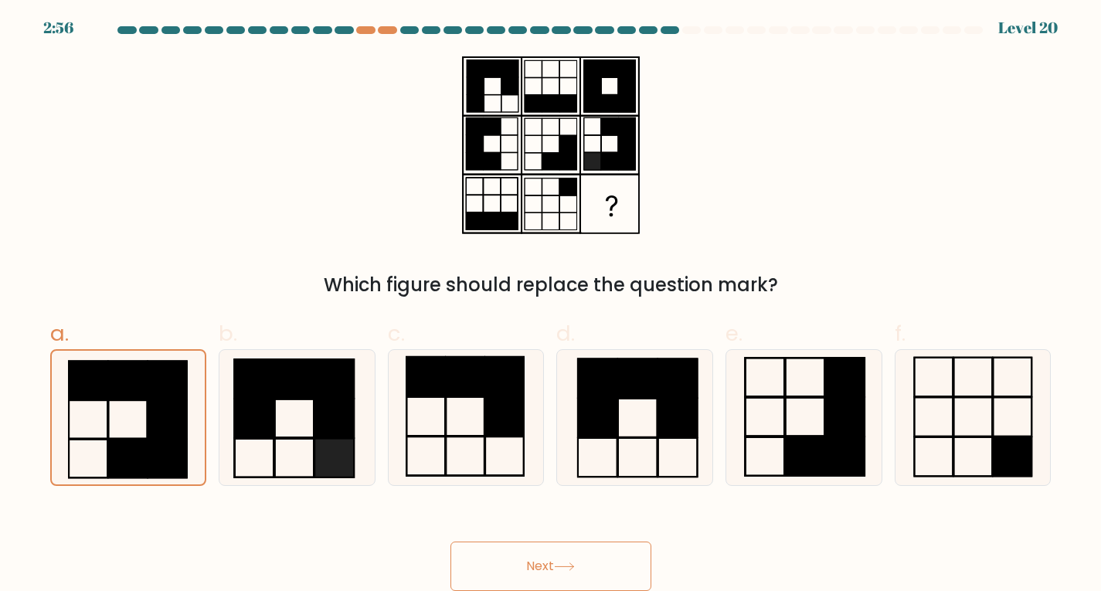
click at [581, 549] on button "Next" at bounding box center [551, 566] width 201 height 49
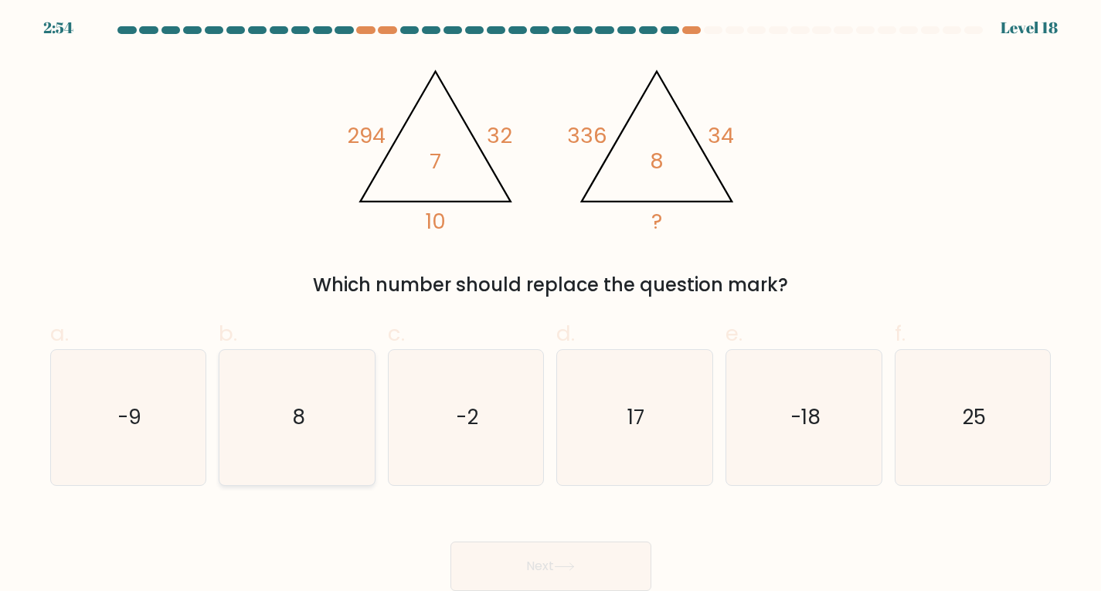
click at [258, 408] on icon "8" at bounding box center [297, 417] width 135 height 135
click at [551, 304] on input "b. 8" at bounding box center [551, 299] width 1 height 10
radio input "true"
click at [534, 573] on button "Next" at bounding box center [551, 566] width 201 height 49
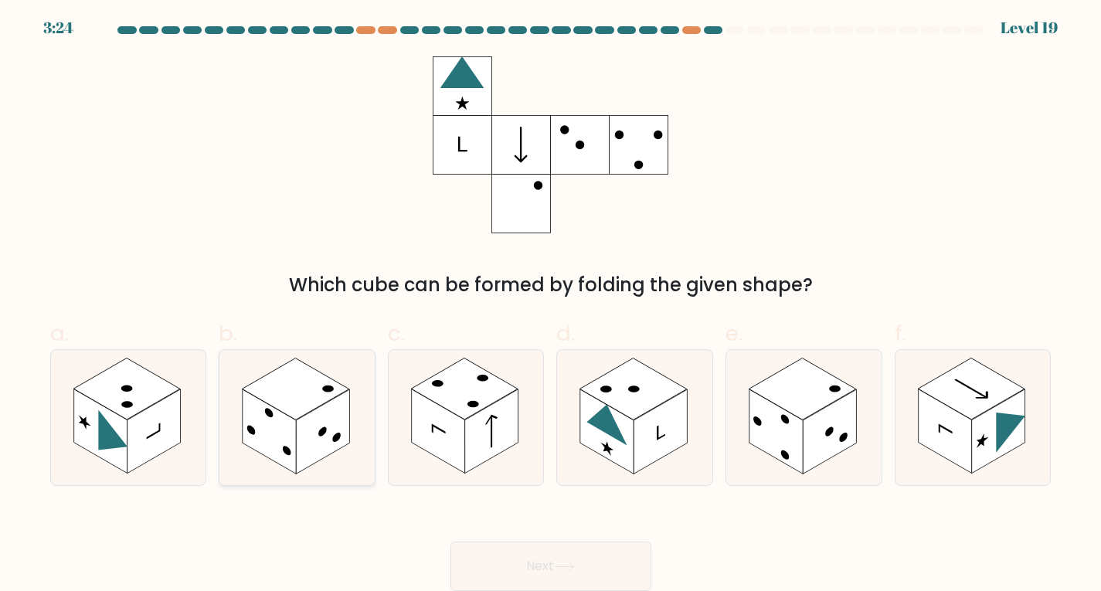
click at [256, 430] on rect at bounding box center [269, 432] width 53 height 84
click at [551, 304] on input "b." at bounding box center [551, 299] width 1 height 10
radio input "true"
click at [539, 556] on button "Next" at bounding box center [551, 566] width 201 height 49
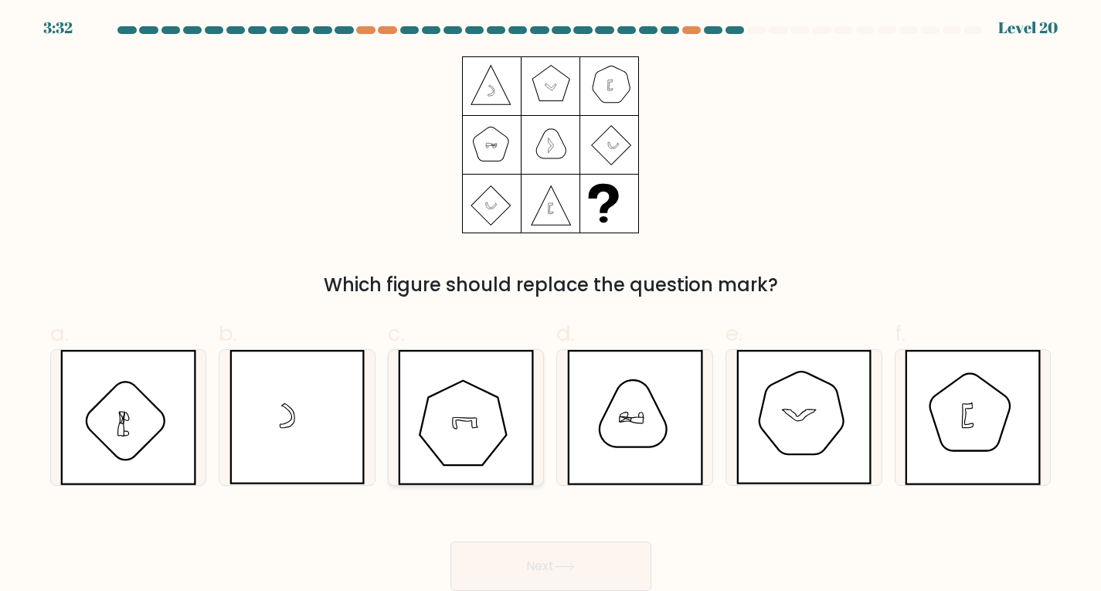
click at [489, 414] on icon at bounding box center [466, 417] width 136 height 135
click at [551, 304] on input "c." at bounding box center [551, 299] width 1 height 10
radio input "true"
click at [524, 568] on button "Next" at bounding box center [551, 566] width 201 height 49
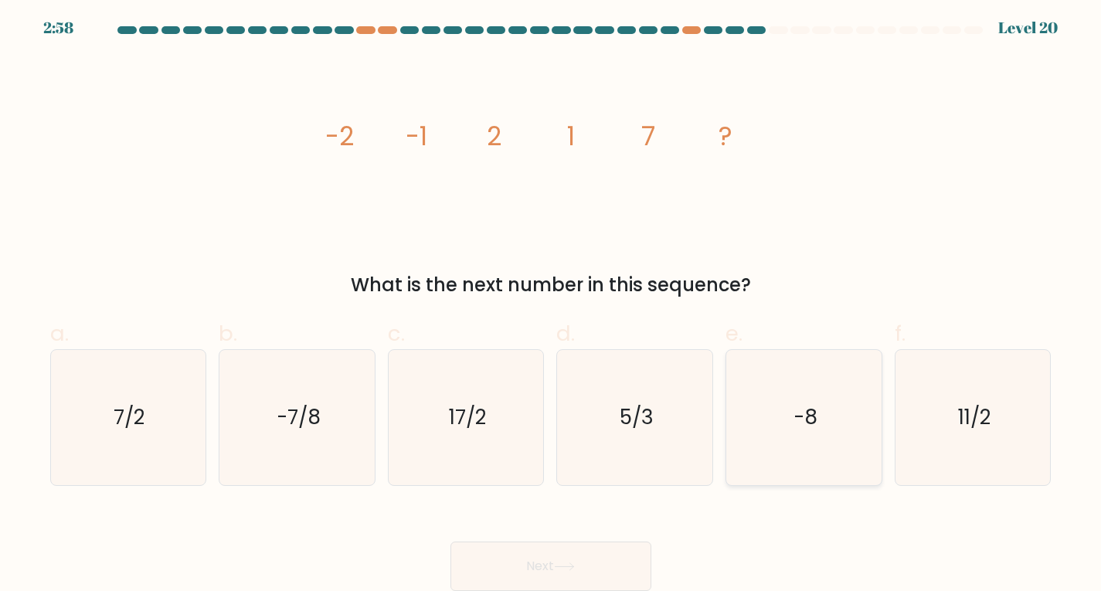
click at [837, 413] on icon "-8" at bounding box center [804, 417] width 135 height 135
click at [552, 304] on input "e. -8" at bounding box center [551, 299] width 1 height 10
radio input "true"
click at [620, 553] on button "Next" at bounding box center [551, 566] width 201 height 49
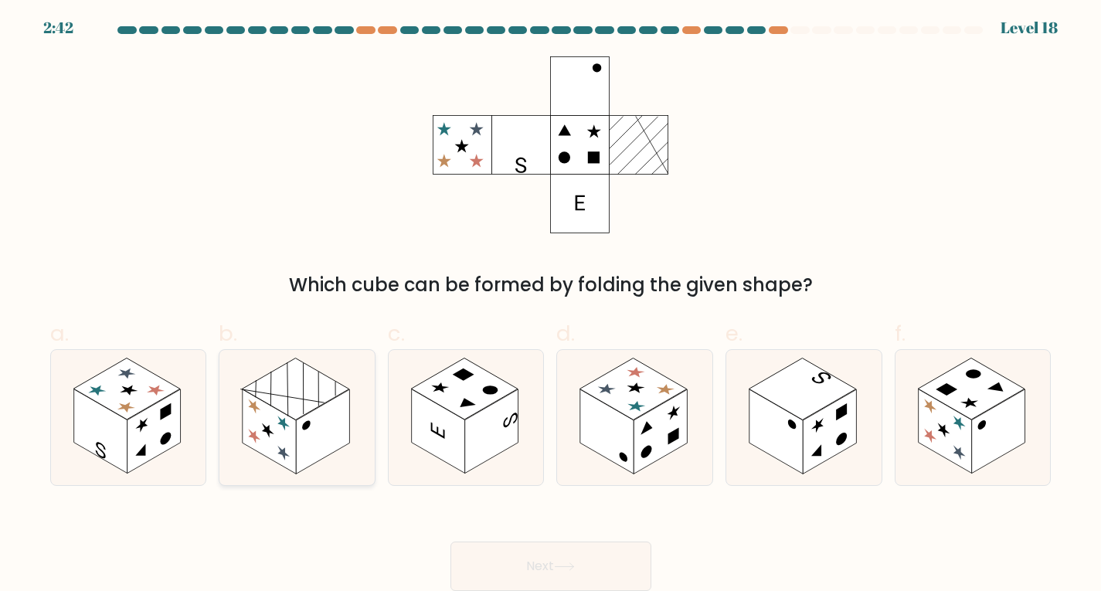
click at [339, 375] on icon at bounding box center [296, 417] width 155 height 135
click at [551, 304] on input "b." at bounding box center [551, 299] width 1 height 10
radio input "true"
click at [546, 544] on button "Next" at bounding box center [551, 566] width 201 height 49
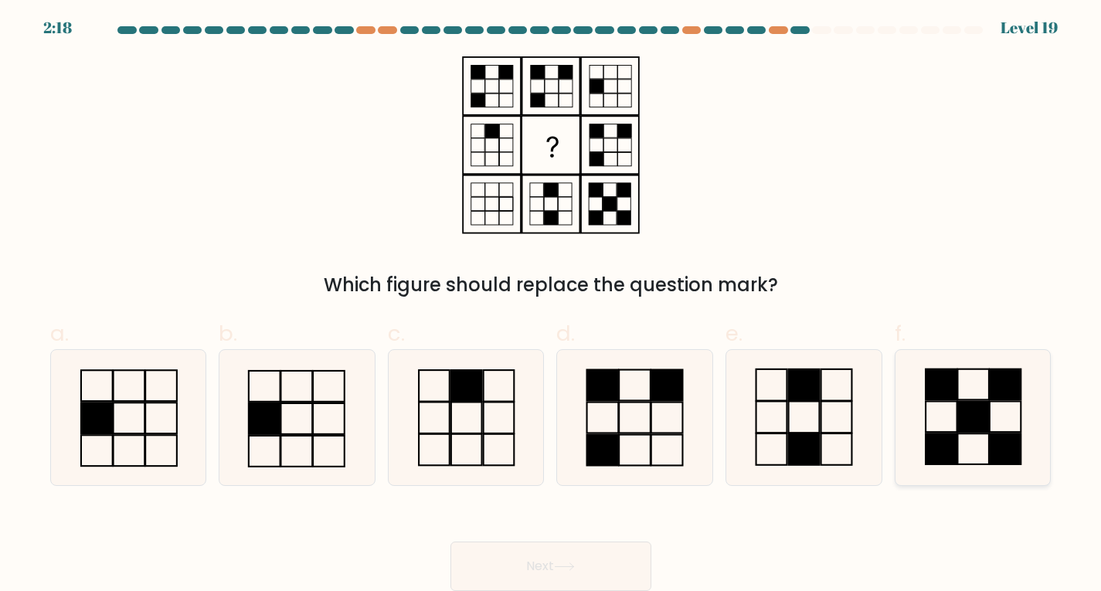
click at [914, 386] on icon at bounding box center [973, 417] width 135 height 135
click at [552, 304] on input "f." at bounding box center [551, 299] width 1 height 10
radio input "true"
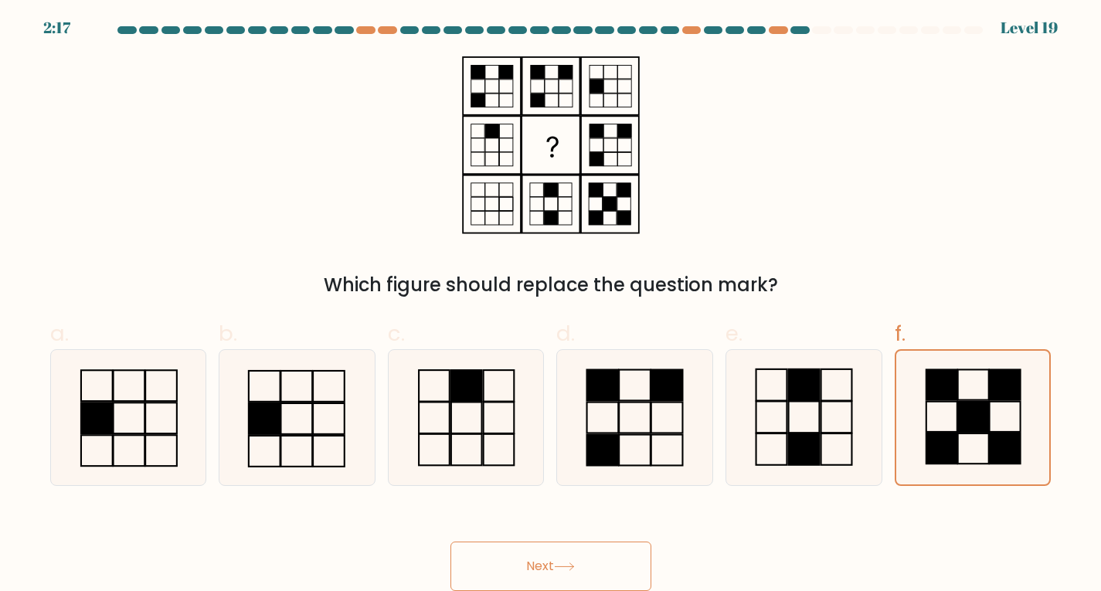
click at [611, 553] on button "Next" at bounding box center [551, 566] width 201 height 49
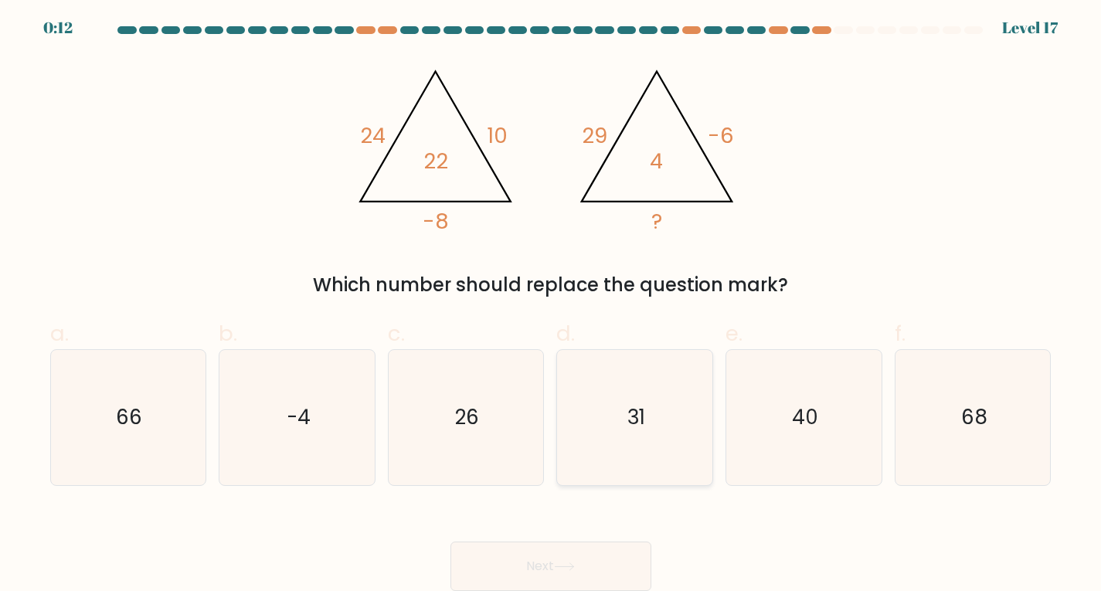
click at [699, 358] on icon "31" at bounding box center [634, 417] width 135 height 135
click at [552, 304] on input "d. 31" at bounding box center [551, 299] width 1 height 10
radio input "true"
click at [600, 572] on button "Next" at bounding box center [551, 566] width 201 height 49
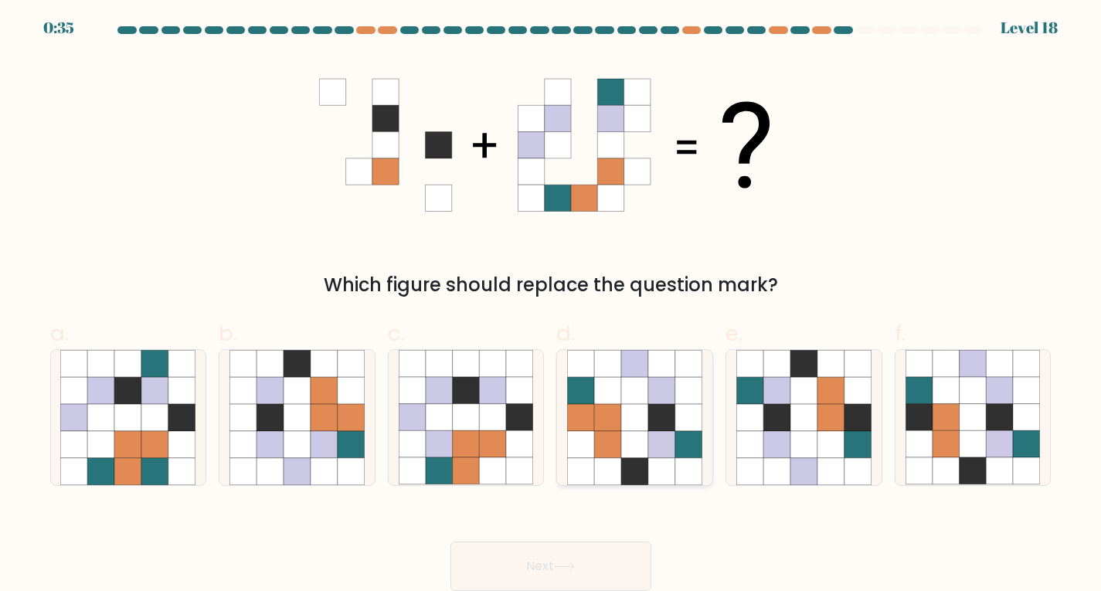
click at [643, 435] on icon at bounding box center [634, 444] width 27 height 27
click at [552, 304] on input "d." at bounding box center [551, 299] width 1 height 10
radio input "true"
click at [587, 538] on div "Next" at bounding box center [551, 548] width 1020 height 87
click at [582, 560] on button "Next" at bounding box center [551, 566] width 201 height 49
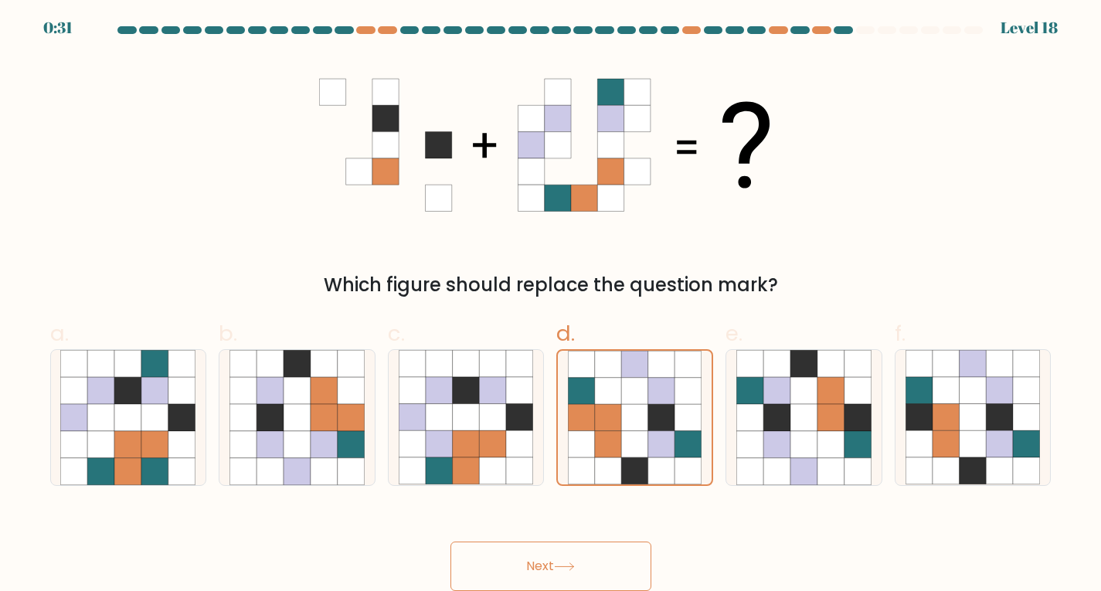
click at [582, 560] on button "Next" at bounding box center [551, 566] width 201 height 49
click at [652, 390] on icon at bounding box center [661, 391] width 26 height 26
click at [552, 304] on input "d." at bounding box center [551, 299] width 1 height 10
click at [544, 569] on button "Next" at bounding box center [551, 566] width 201 height 49
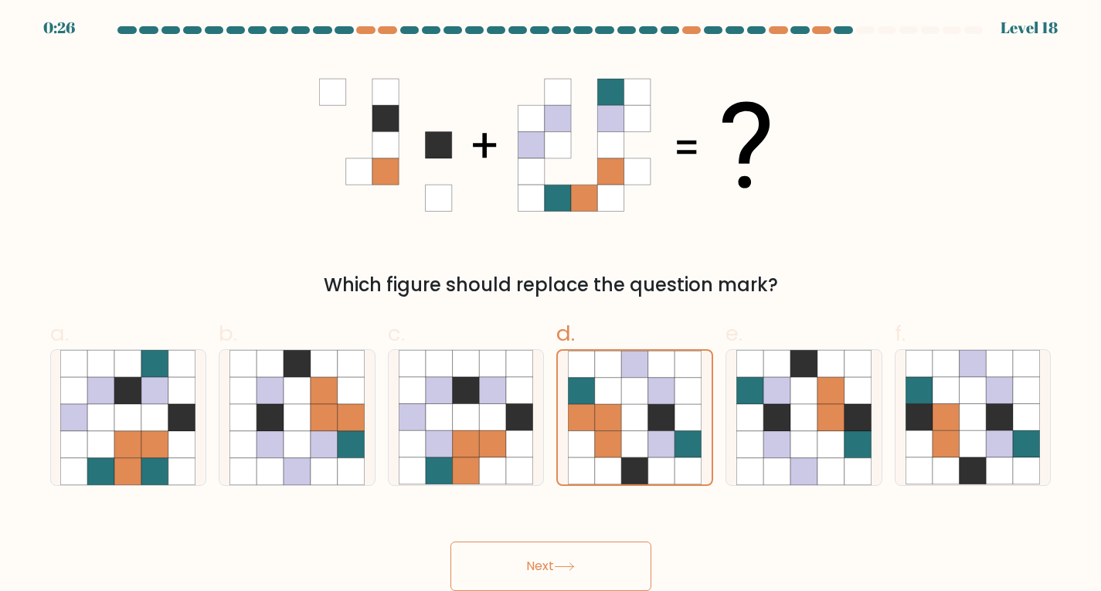
click at [544, 569] on button "Next" at bounding box center [551, 566] width 201 height 49
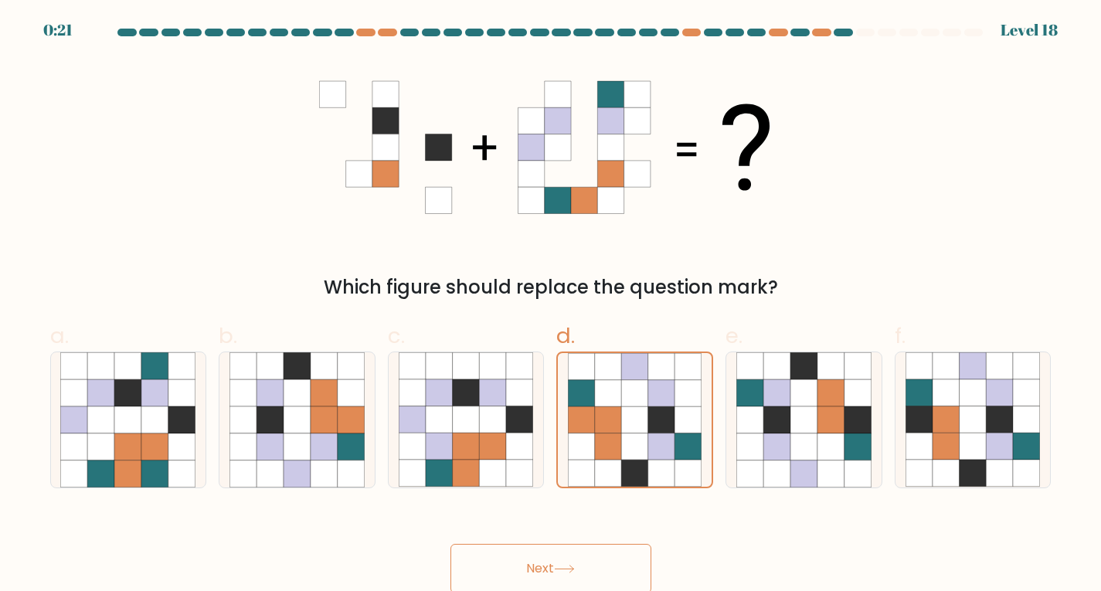
click at [518, 546] on button "Next" at bounding box center [551, 568] width 201 height 49
click at [616, 417] on icon at bounding box center [608, 420] width 26 height 26
click at [552, 306] on input "d." at bounding box center [551, 301] width 1 height 10
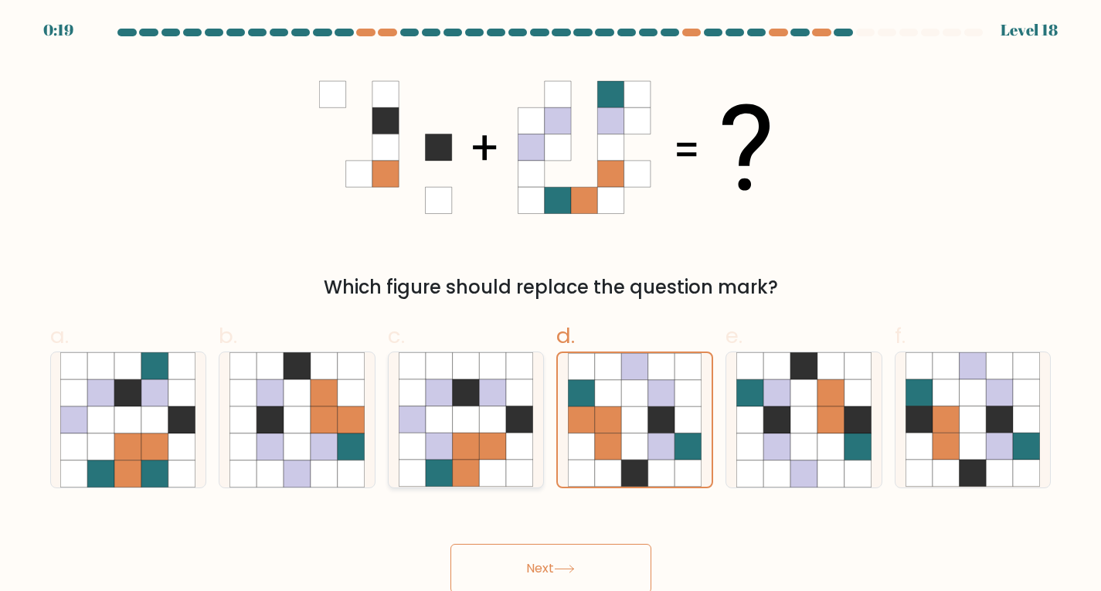
click at [461, 404] on icon at bounding box center [466, 392] width 27 height 27
click at [551, 306] on input "c." at bounding box center [551, 301] width 1 height 10
radio input "true"
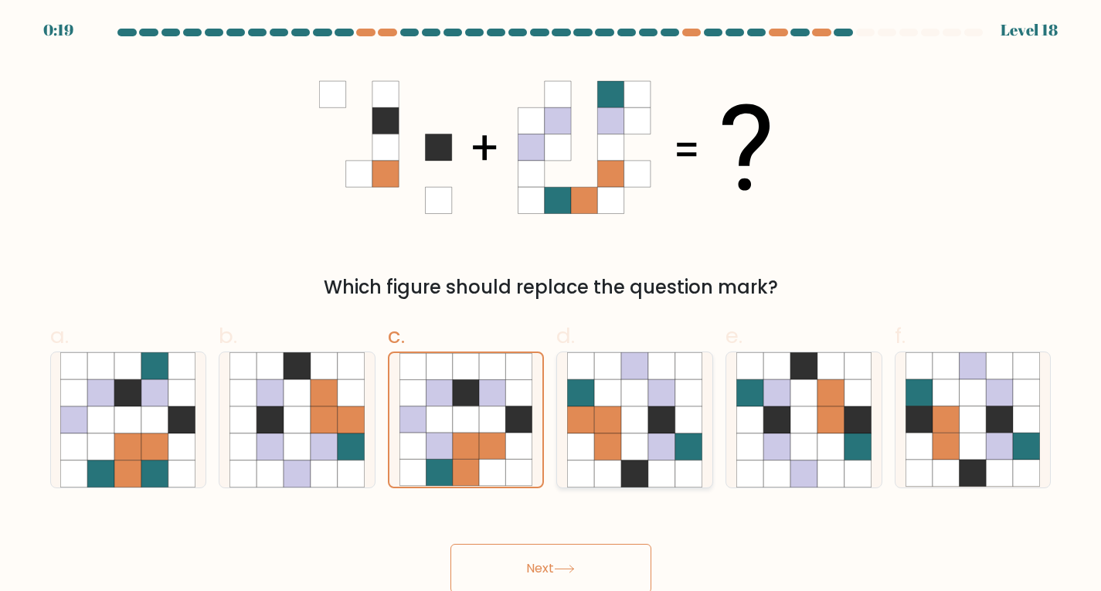
click at [621, 412] on icon at bounding box center [608, 420] width 27 height 27
click at [552, 306] on input "d." at bounding box center [551, 301] width 1 height 10
radio input "true"
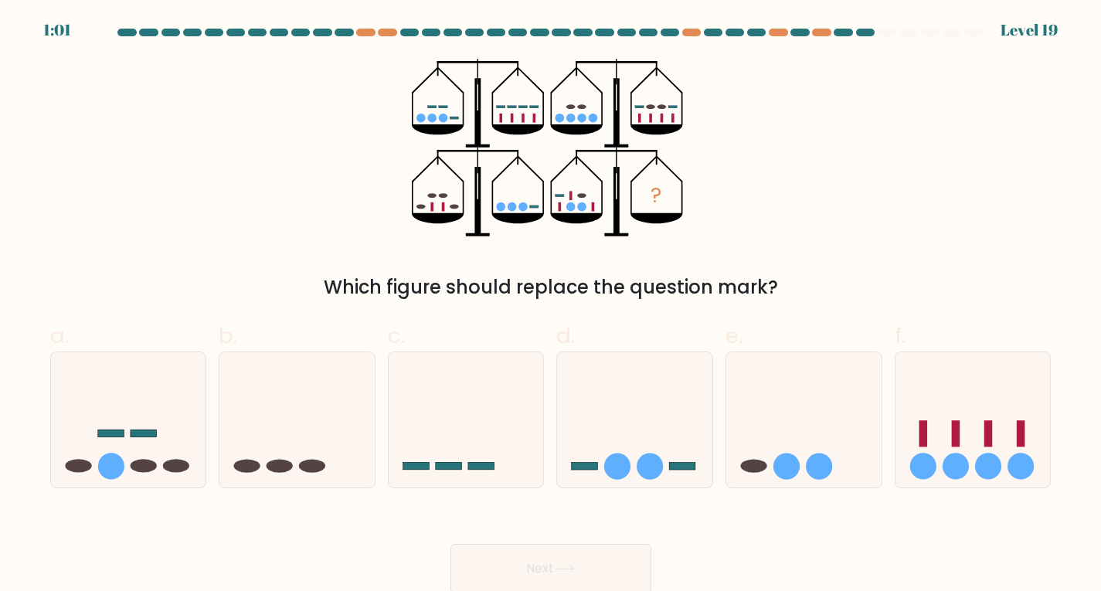
drag, startPoint x: 577, startPoint y: 560, endPoint x: 717, endPoint y: 570, distance: 140.2
click at [717, 570] on div "Next" at bounding box center [551, 550] width 1020 height 87
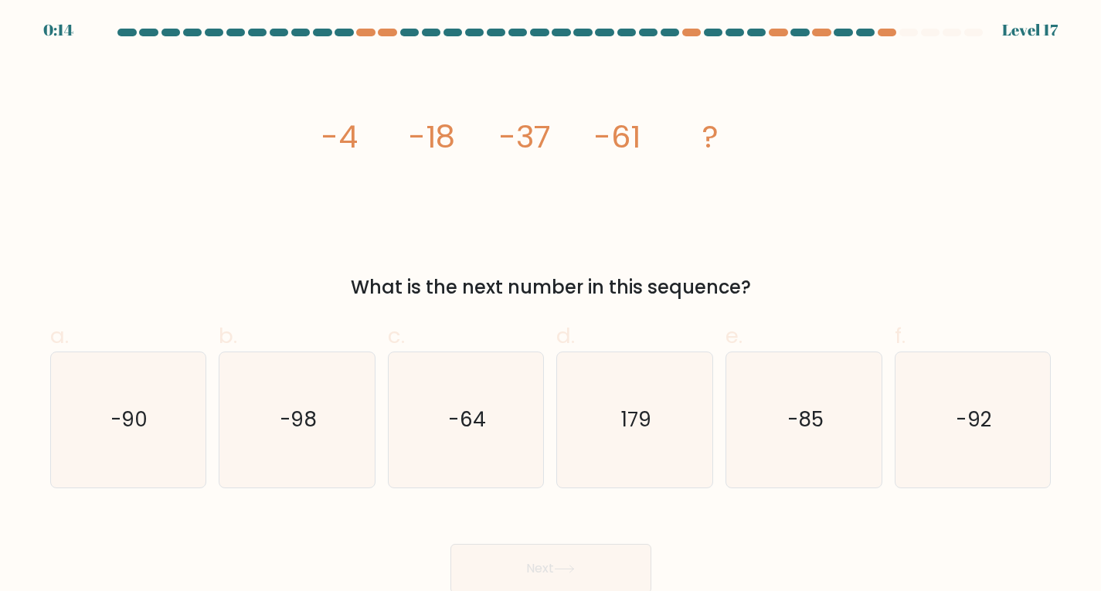
click at [405, 155] on icon "image/svg+xml -4 -18 -37 -61 ?" at bounding box center [551, 148] width 464 height 178
click at [172, 440] on icon "-90" at bounding box center [127, 419] width 135 height 135
click at [551, 306] on input "a. -90" at bounding box center [551, 301] width 1 height 10
radio input "true"
click at [562, 561] on button "Next" at bounding box center [551, 568] width 201 height 49
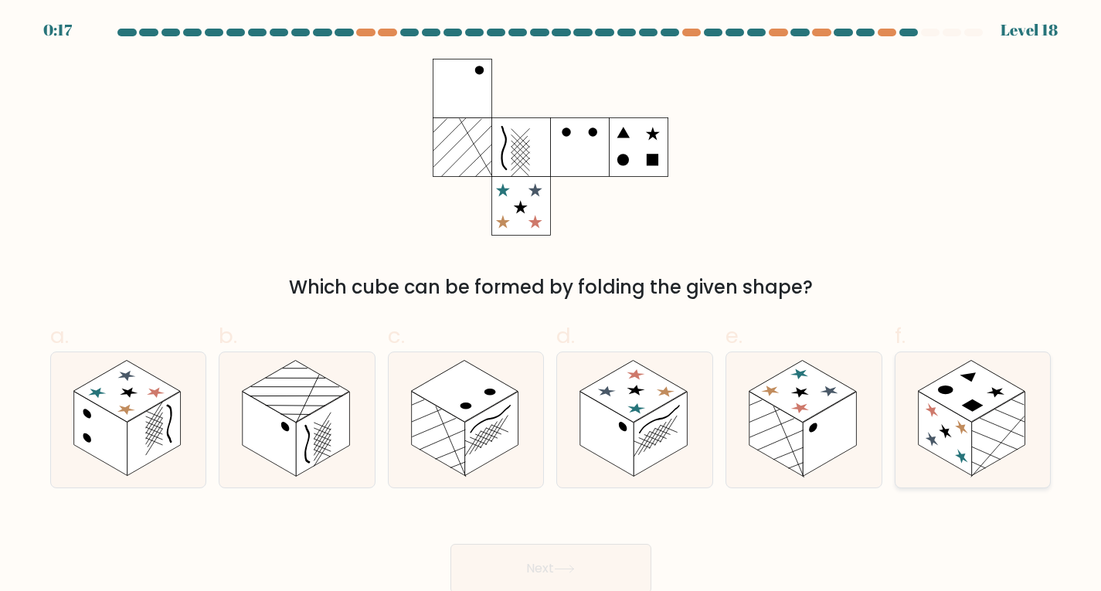
click at [999, 458] on rect at bounding box center [998, 434] width 53 height 84
click at [552, 306] on input "f." at bounding box center [551, 301] width 1 height 10
radio input "true"
click at [143, 422] on rect at bounding box center [153, 434] width 53 height 84
click at [551, 306] on input "a." at bounding box center [551, 301] width 1 height 10
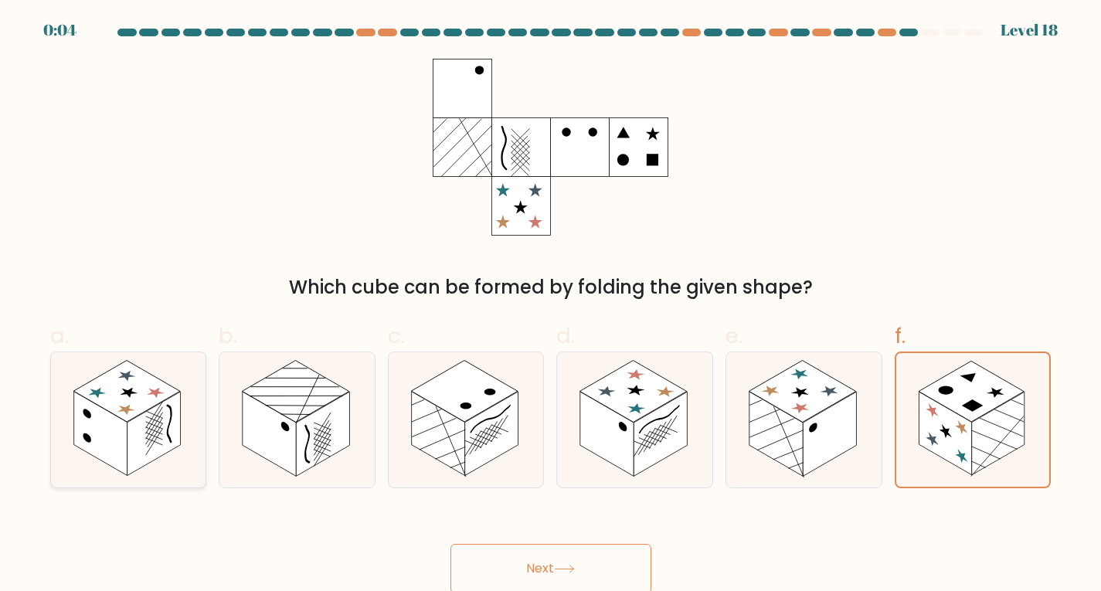
radio input "true"
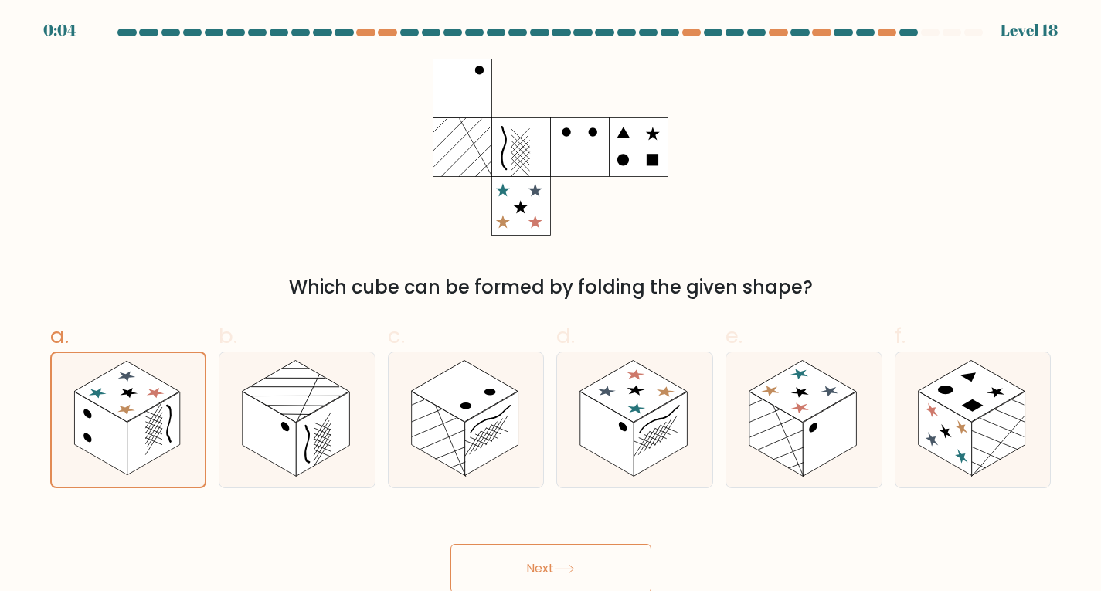
click at [614, 580] on button "Next" at bounding box center [551, 568] width 201 height 49
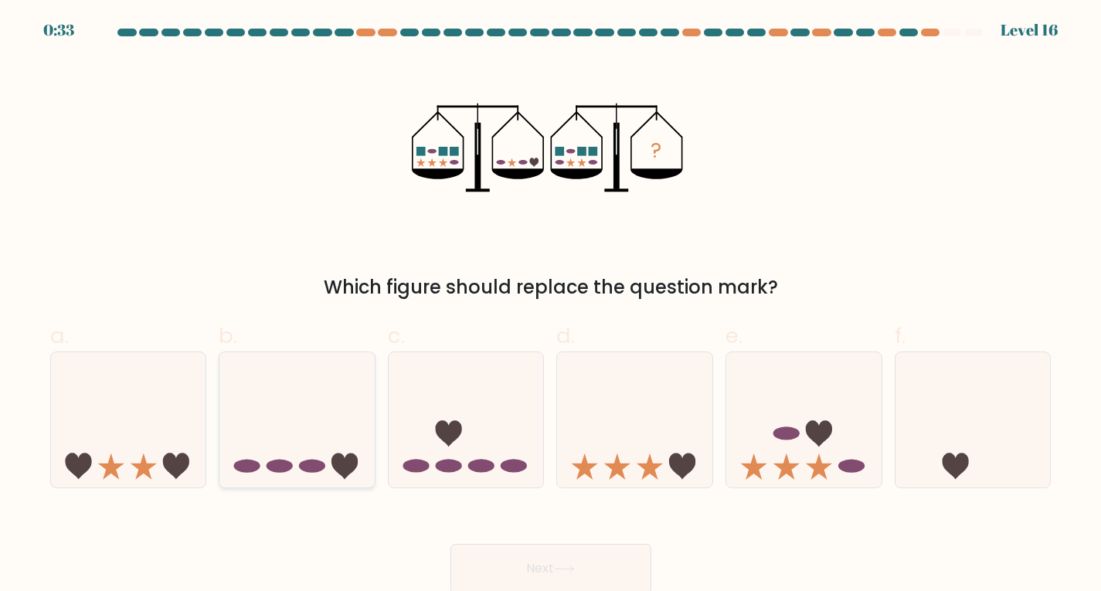
click at [324, 408] on icon at bounding box center [296, 420] width 155 height 128
click at [551, 306] on input "b." at bounding box center [551, 301] width 1 height 10
radio input "true"
click at [545, 553] on button "Next" at bounding box center [551, 568] width 201 height 49
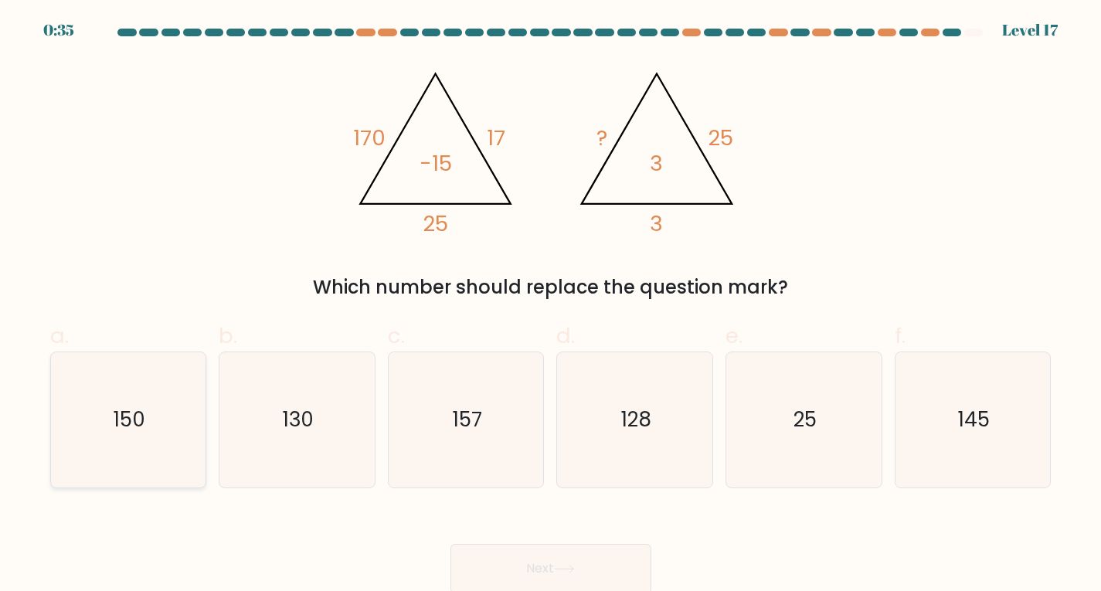
click at [120, 390] on icon "150" at bounding box center [127, 419] width 135 height 135
click at [551, 306] on input "a. 150" at bounding box center [551, 301] width 1 height 10
radio input "true"
click at [529, 570] on button "Next" at bounding box center [551, 568] width 201 height 49
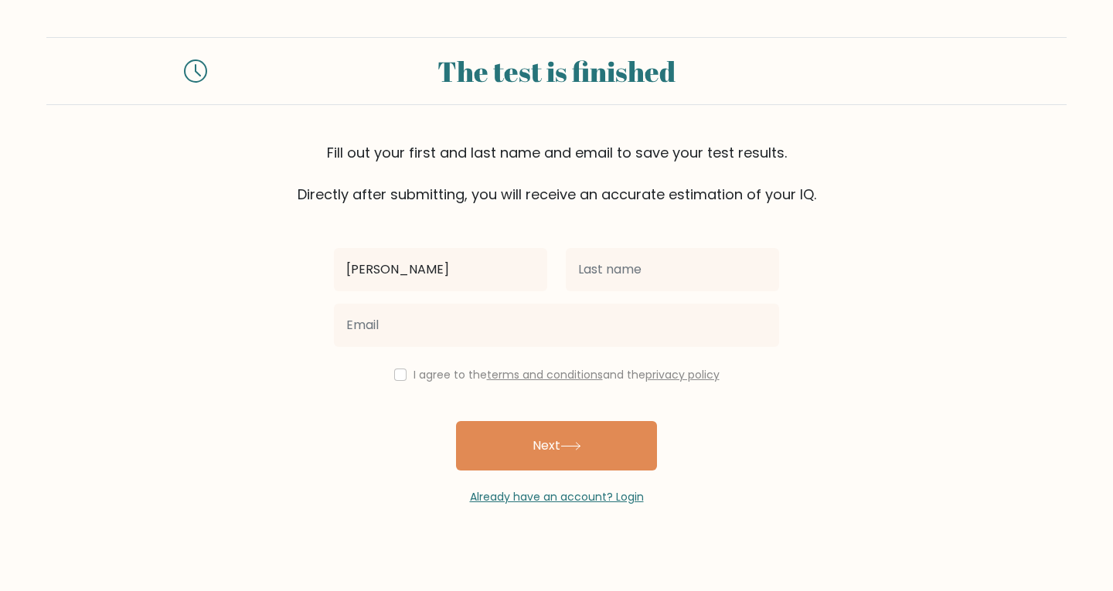
type input "[PERSON_NAME]"
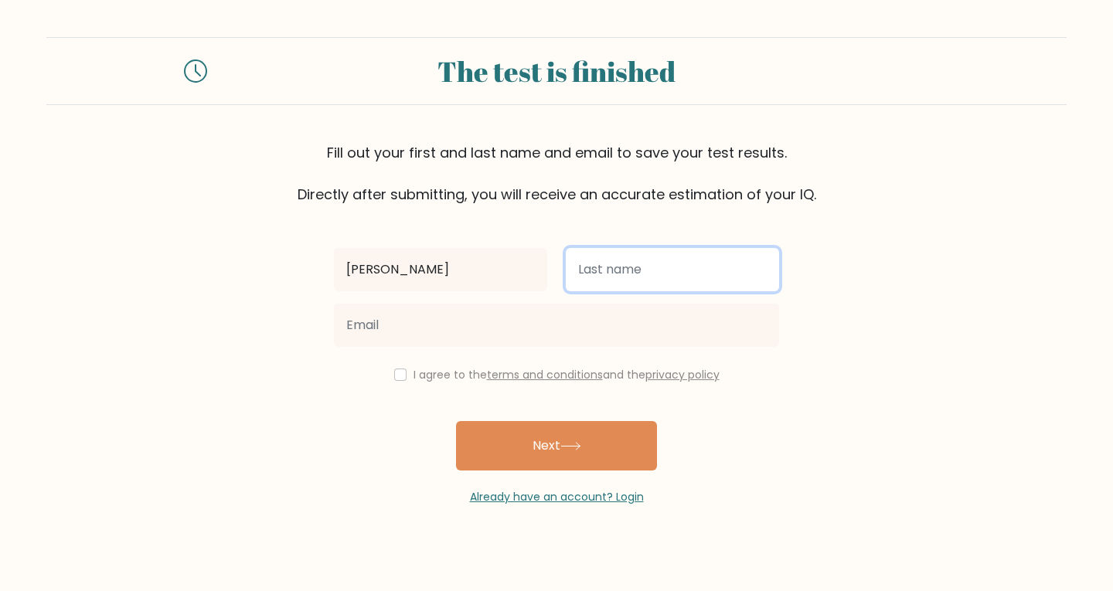
click at [684, 283] on input "text" at bounding box center [672, 269] width 213 height 43
type input "joy"
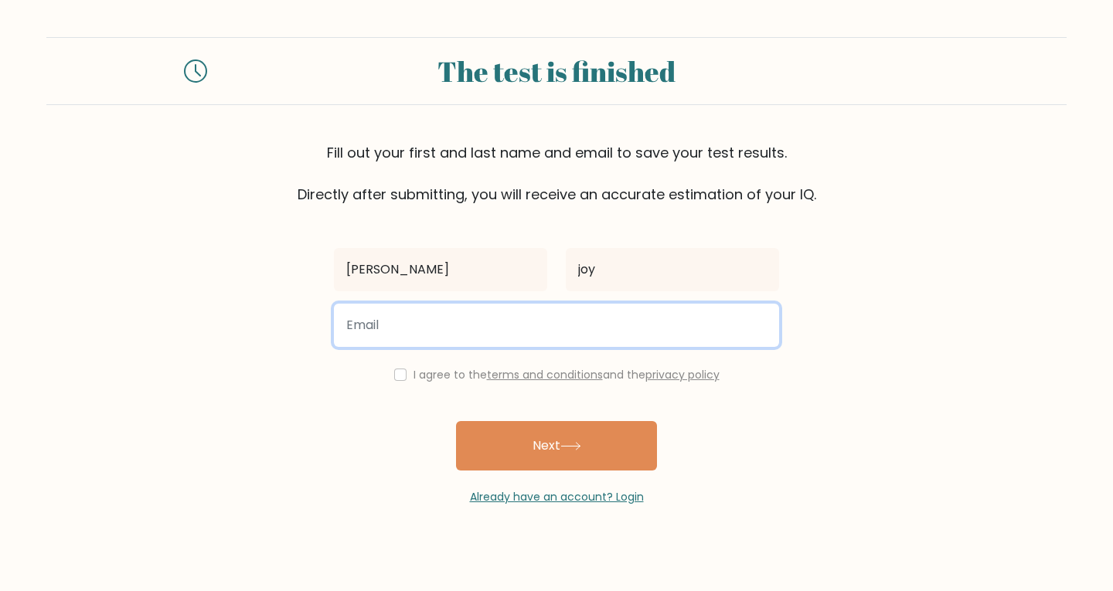
click at [526, 323] on input "email" at bounding box center [556, 325] width 445 height 43
type input "[EMAIL_ADDRESS][DOMAIN_NAME]"
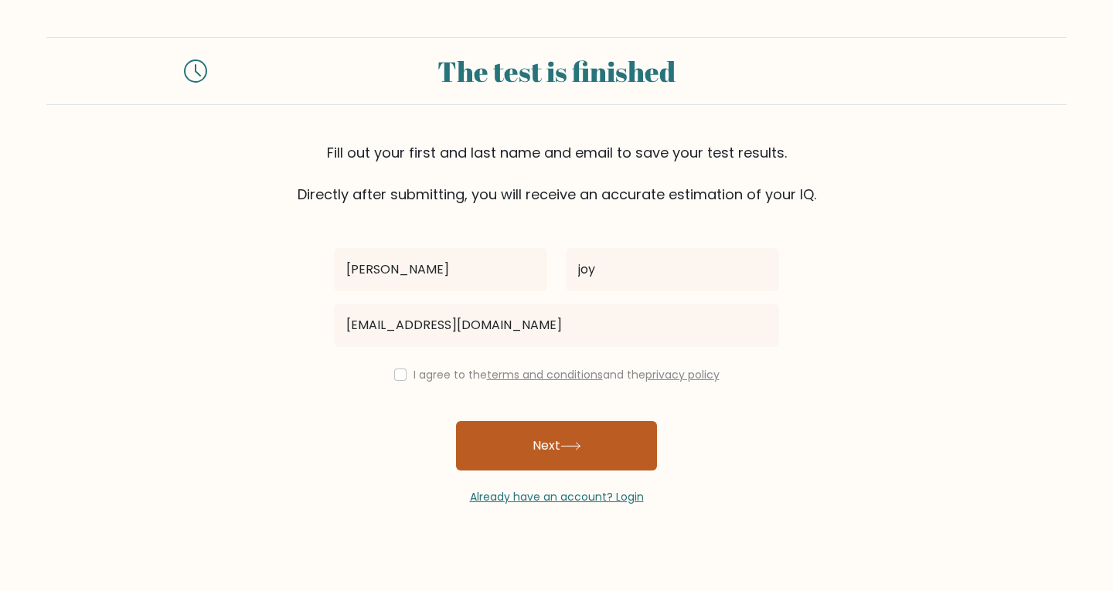
click at [582, 457] on button "Next" at bounding box center [556, 445] width 201 height 49
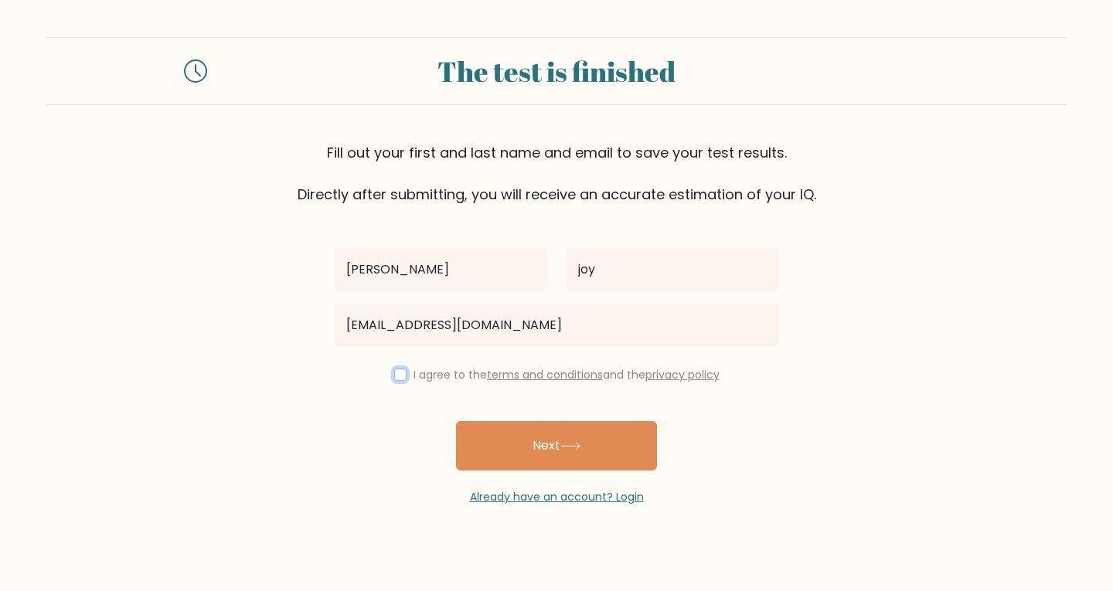
click at [400, 369] on input "checkbox" at bounding box center [400, 375] width 12 height 12
checkbox input "true"
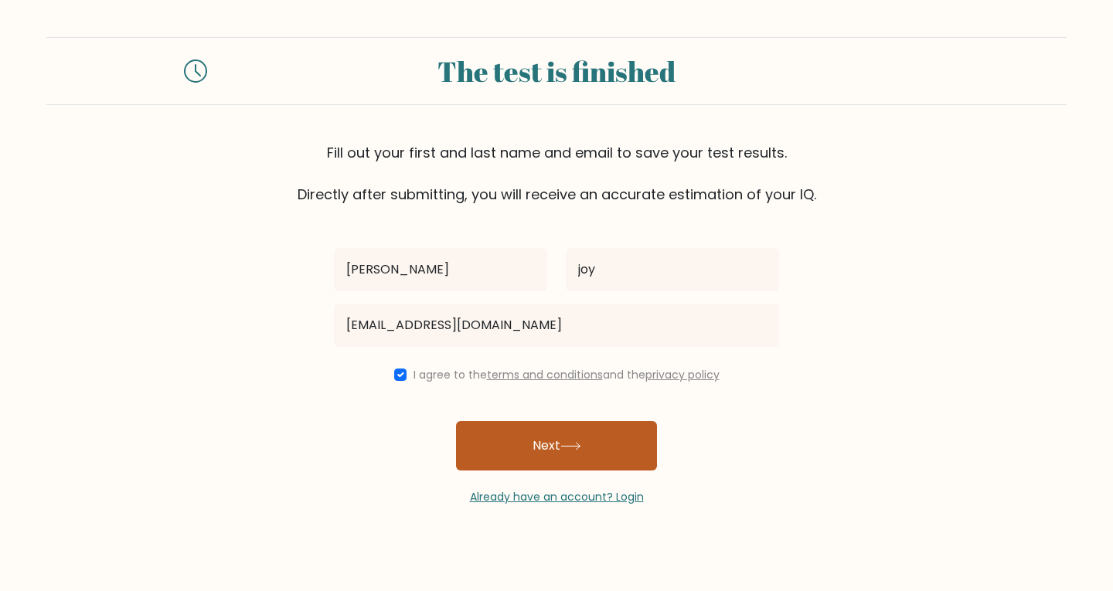
click at [528, 450] on button "Next" at bounding box center [556, 445] width 201 height 49
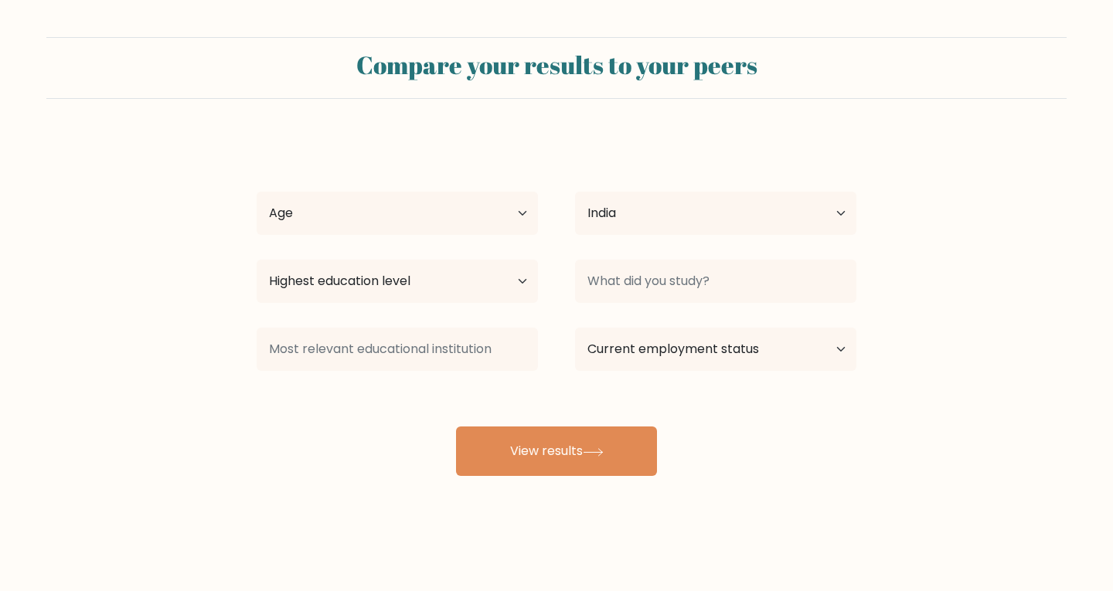
select select "IN"
click at [463, 225] on select "Age Under [DEMOGRAPHIC_DATA] [DEMOGRAPHIC_DATA] [DEMOGRAPHIC_DATA] [DEMOGRAPHIC…" at bounding box center [397, 213] width 281 height 43
select select "min_18"
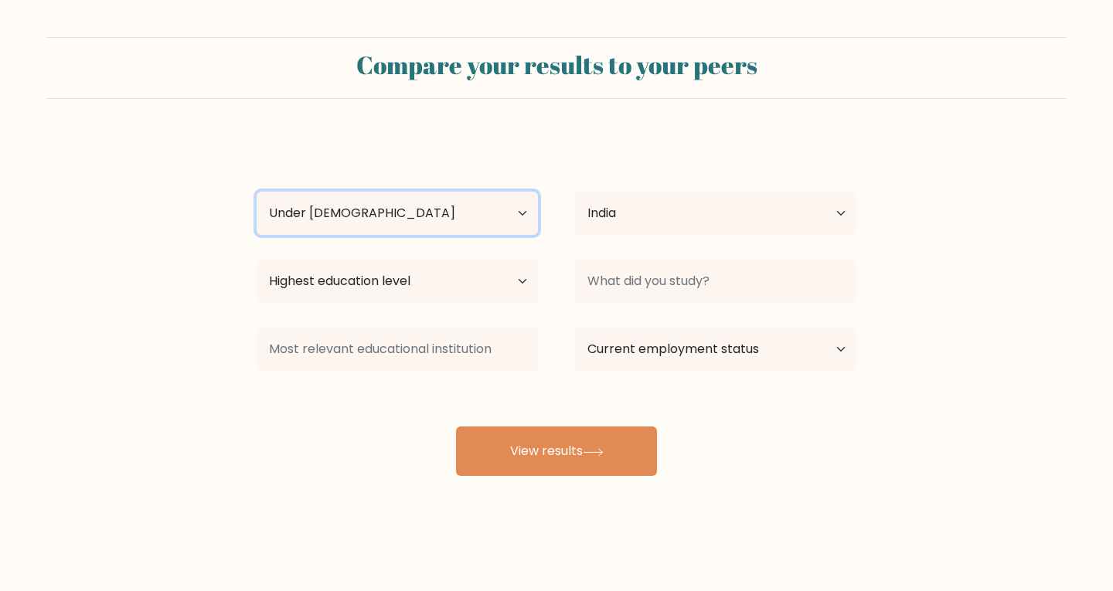
click at [257, 192] on select "Age Under [DEMOGRAPHIC_DATA] [DEMOGRAPHIC_DATA] [DEMOGRAPHIC_DATA] [DEMOGRAPHIC…" at bounding box center [397, 213] width 281 height 43
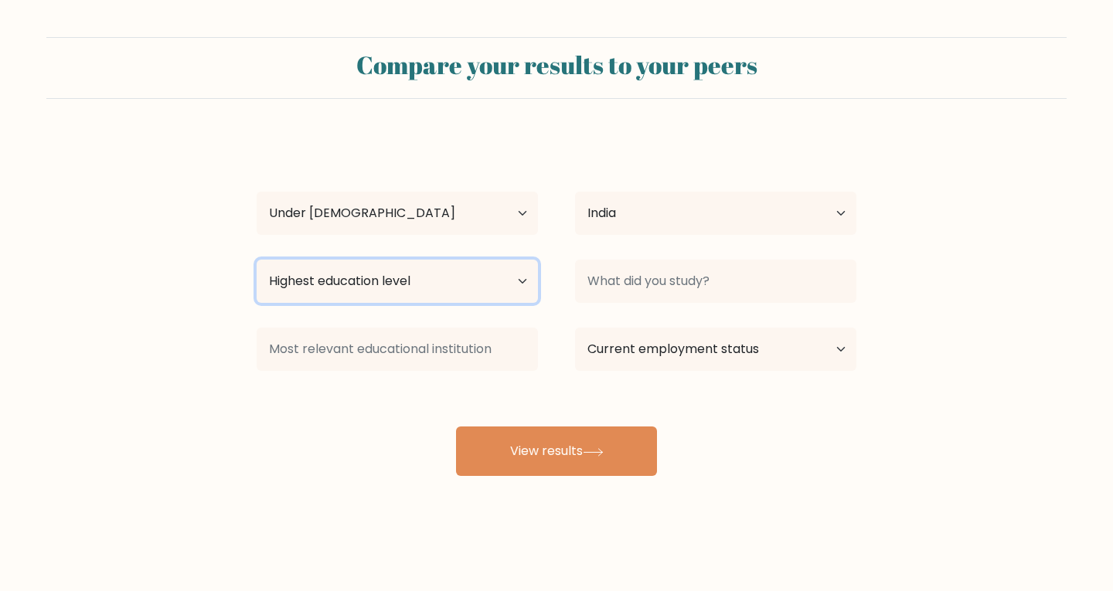
click at [452, 285] on select "Highest education level No schooling Primary Lower Secondary Upper Secondary Oc…" at bounding box center [397, 281] width 281 height 43
select select "upper_secondary"
click at [257, 260] on select "Highest education level No schooling Primary Lower Secondary Upper Secondary Oc…" at bounding box center [397, 281] width 281 height 43
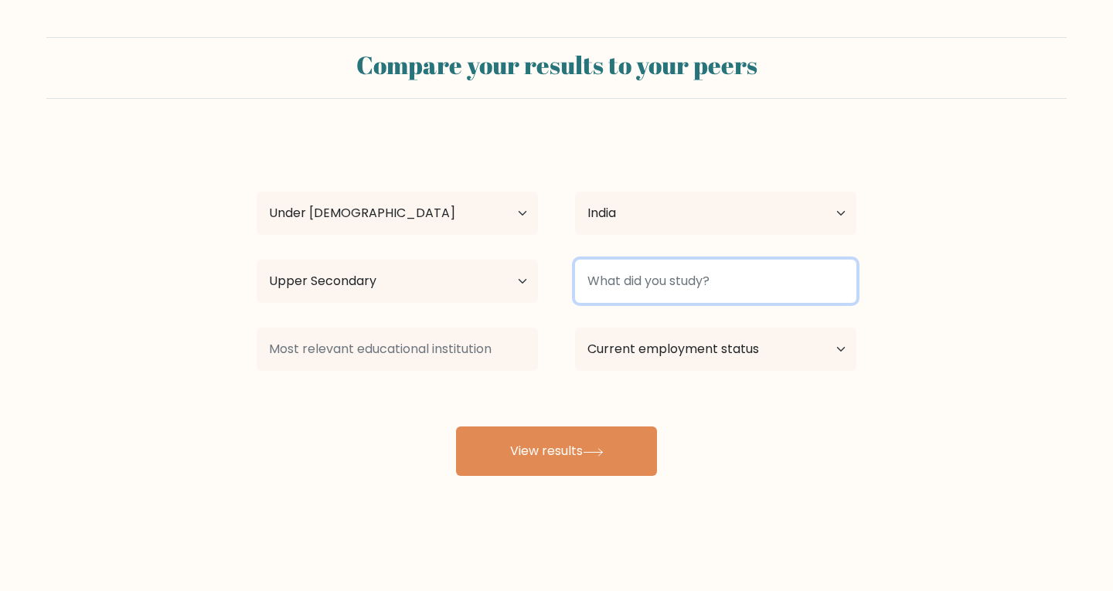
click at [675, 281] on input at bounding box center [715, 281] width 281 height 43
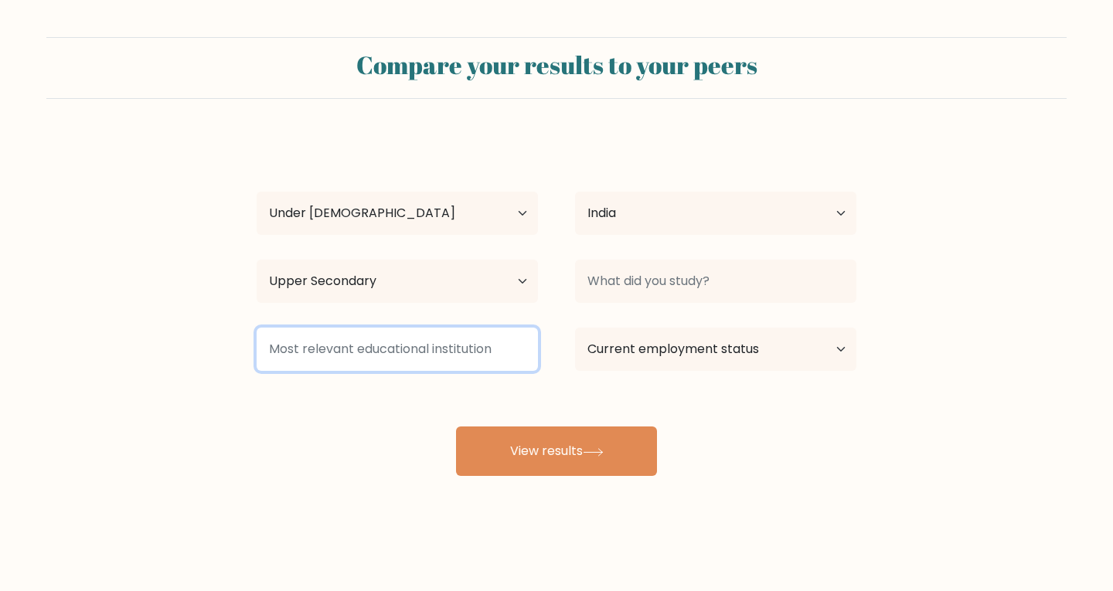
click at [446, 356] on input at bounding box center [397, 349] width 281 height 43
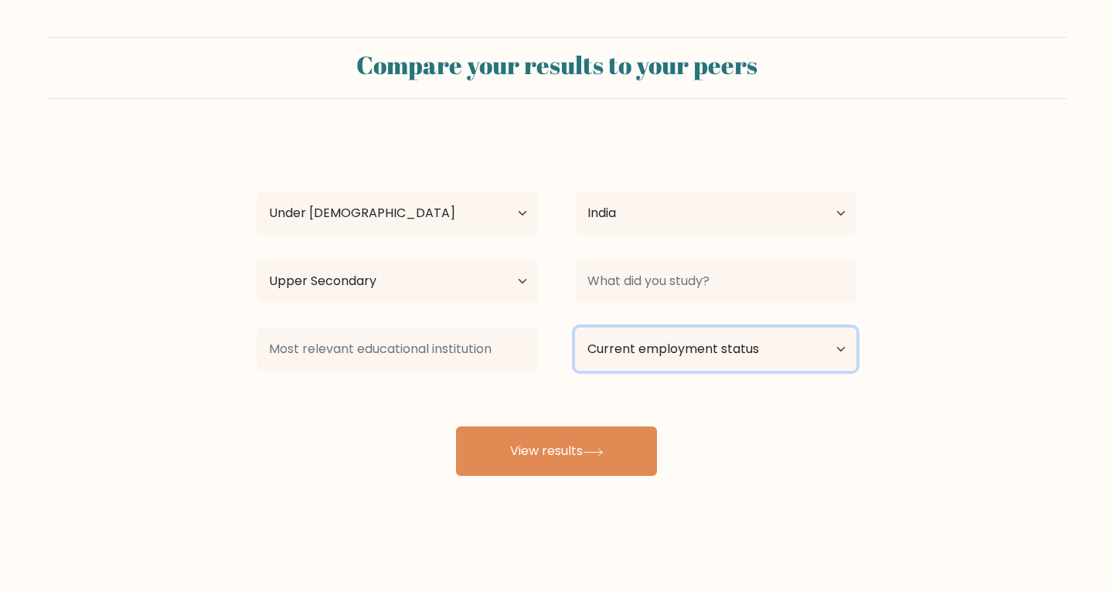
click at [672, 359] on select "Current employment status Employed Student Retired Other / prefer not to answer" at bounding box center [715, 349] width 281 height 43
select select "student"
click at [575, 328] on select "Current employment status Employed Student Retired Other / prefer not to answer" at bounding box center [715, 349] width 281 height 43
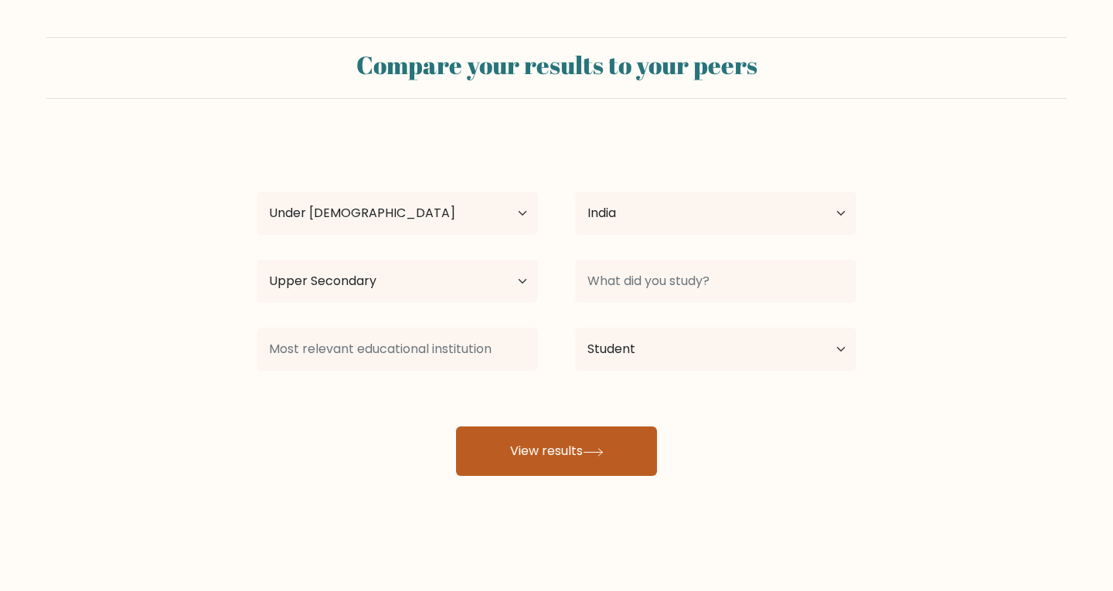
click at [556, 453] on button "View results" at bounding box center [556, 451] width 201 height 49
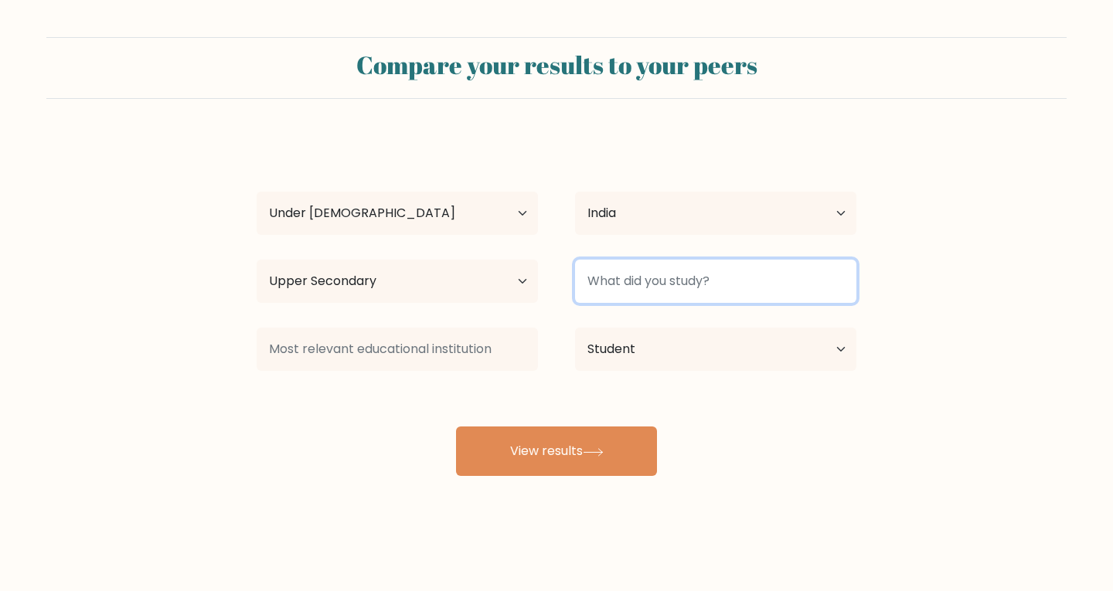
click at [703, 284] on input at bounding box center [715, 281] width 281 height 43
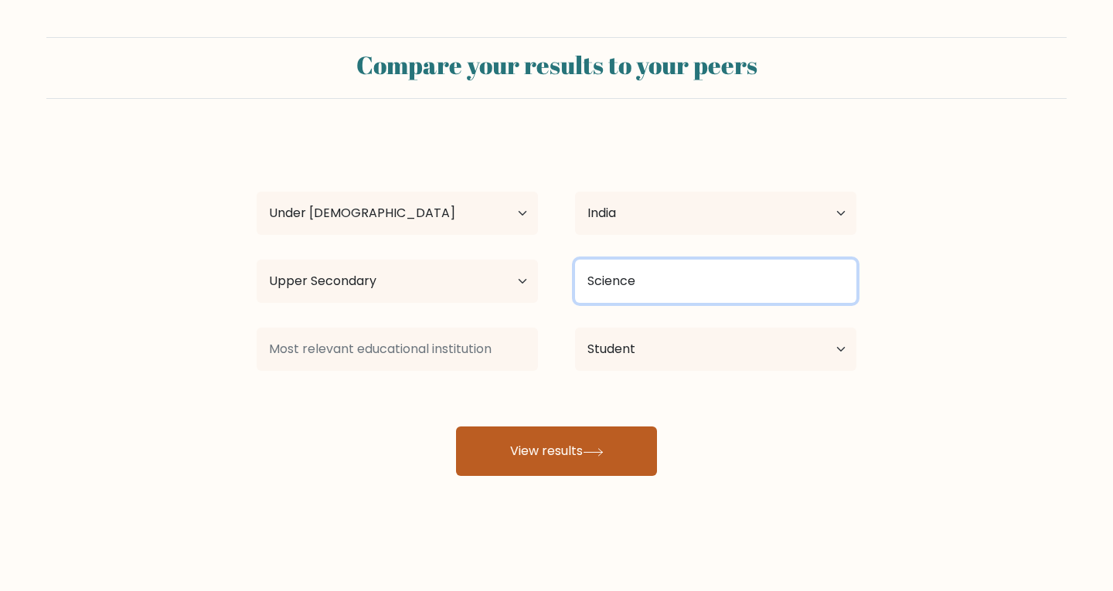
type input "Science"
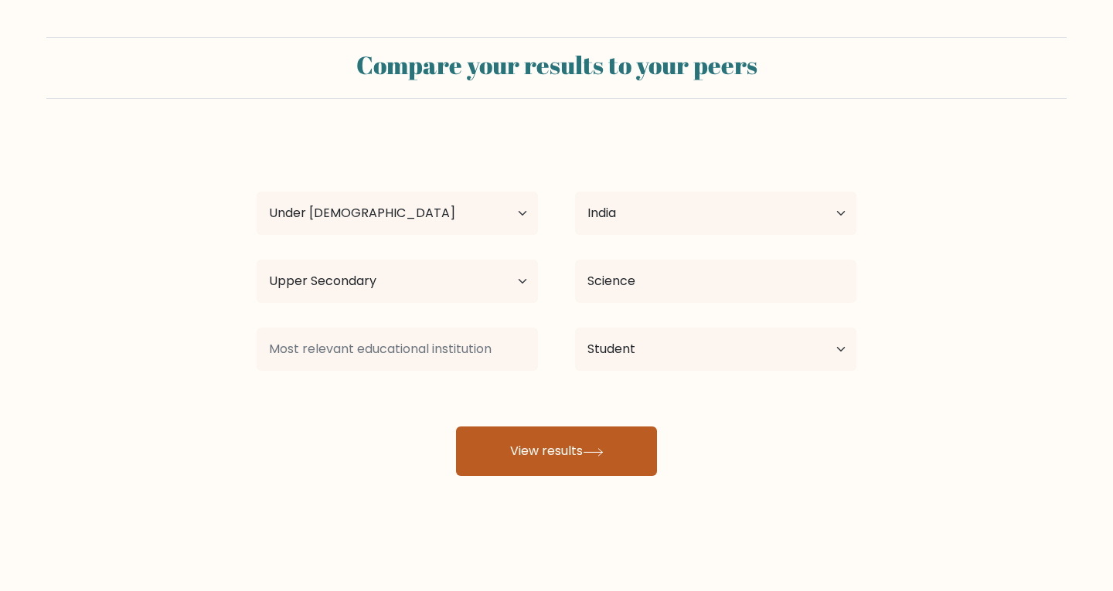
click at [647, 458] on button "View results" at bounding box center [556, 451] width 201 height 49
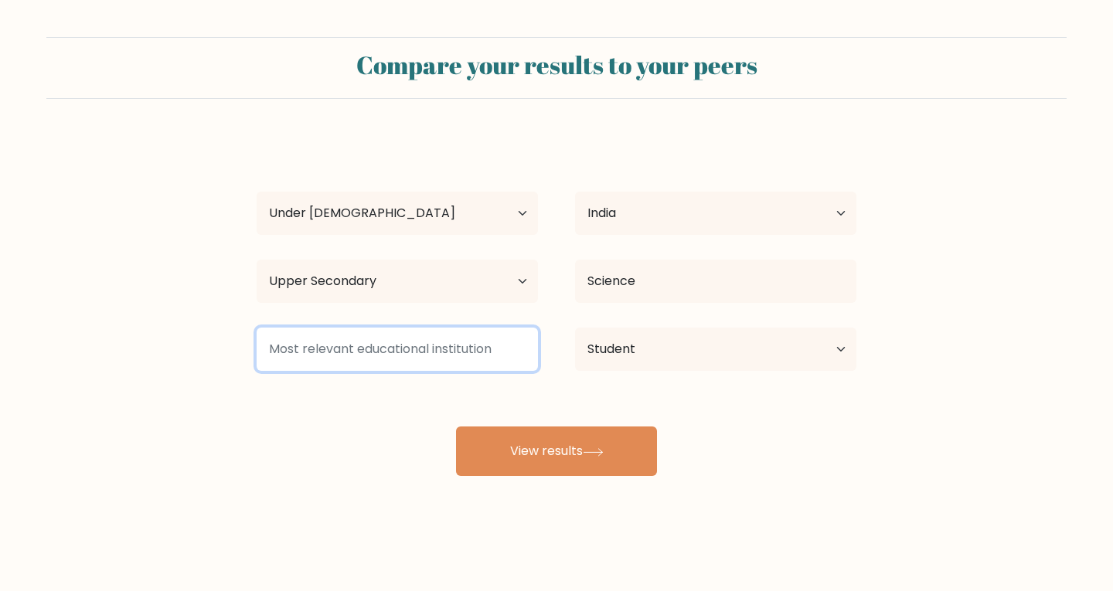
click at [484, 363] on input at bounding box center [397, 349] width 281 height 43
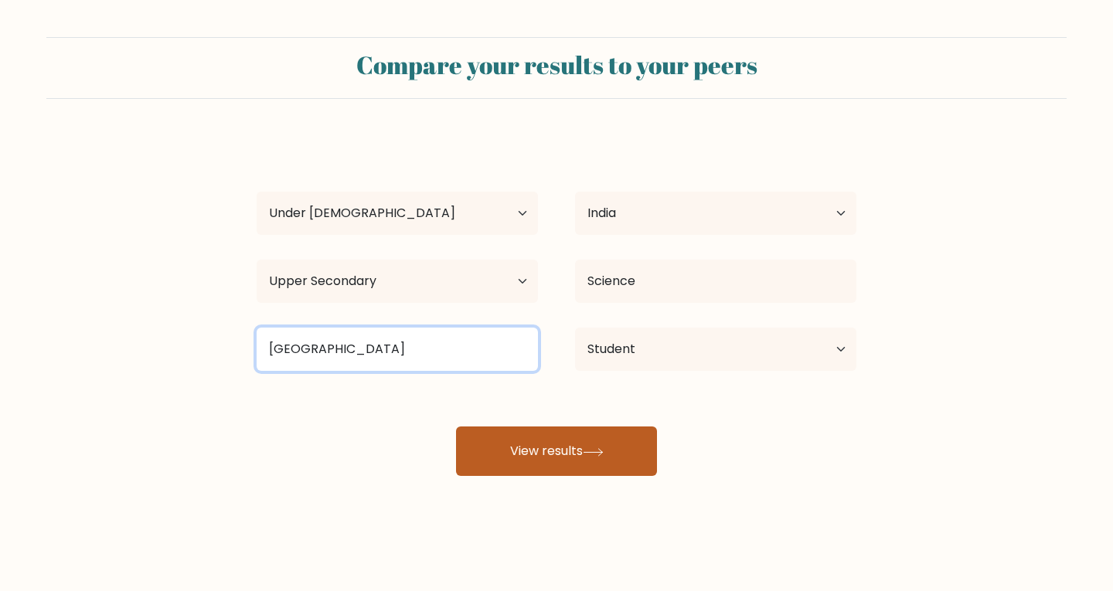
type input "Rishi Valley School"
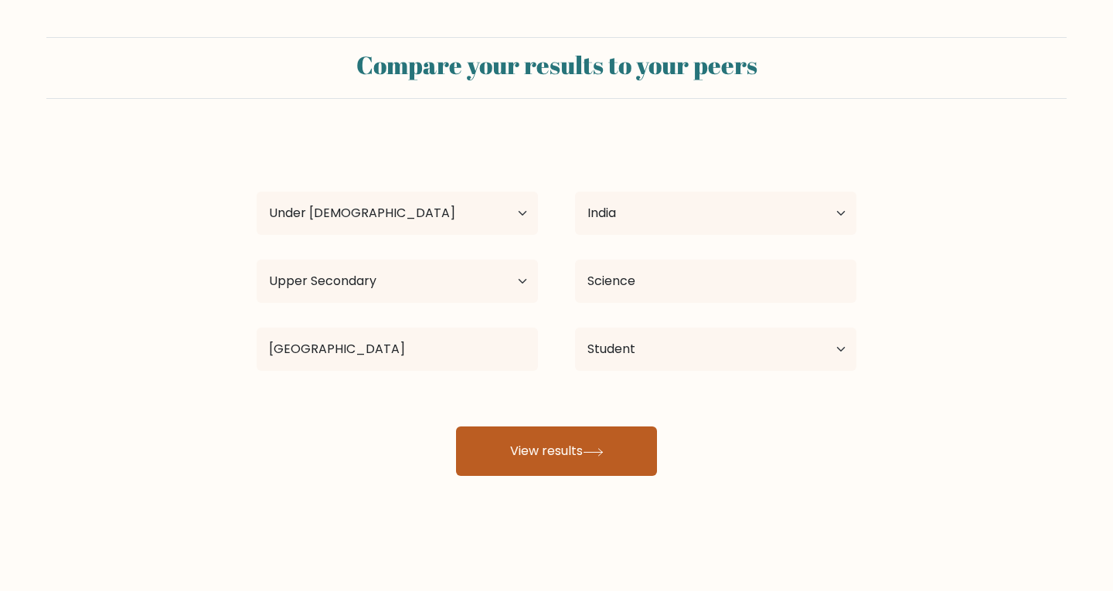
click at [494, 443] on button "View results" at bounding box center [556, 451] width 201 height 49
